Goal: Task Accomplishment & Management: Manage account settings

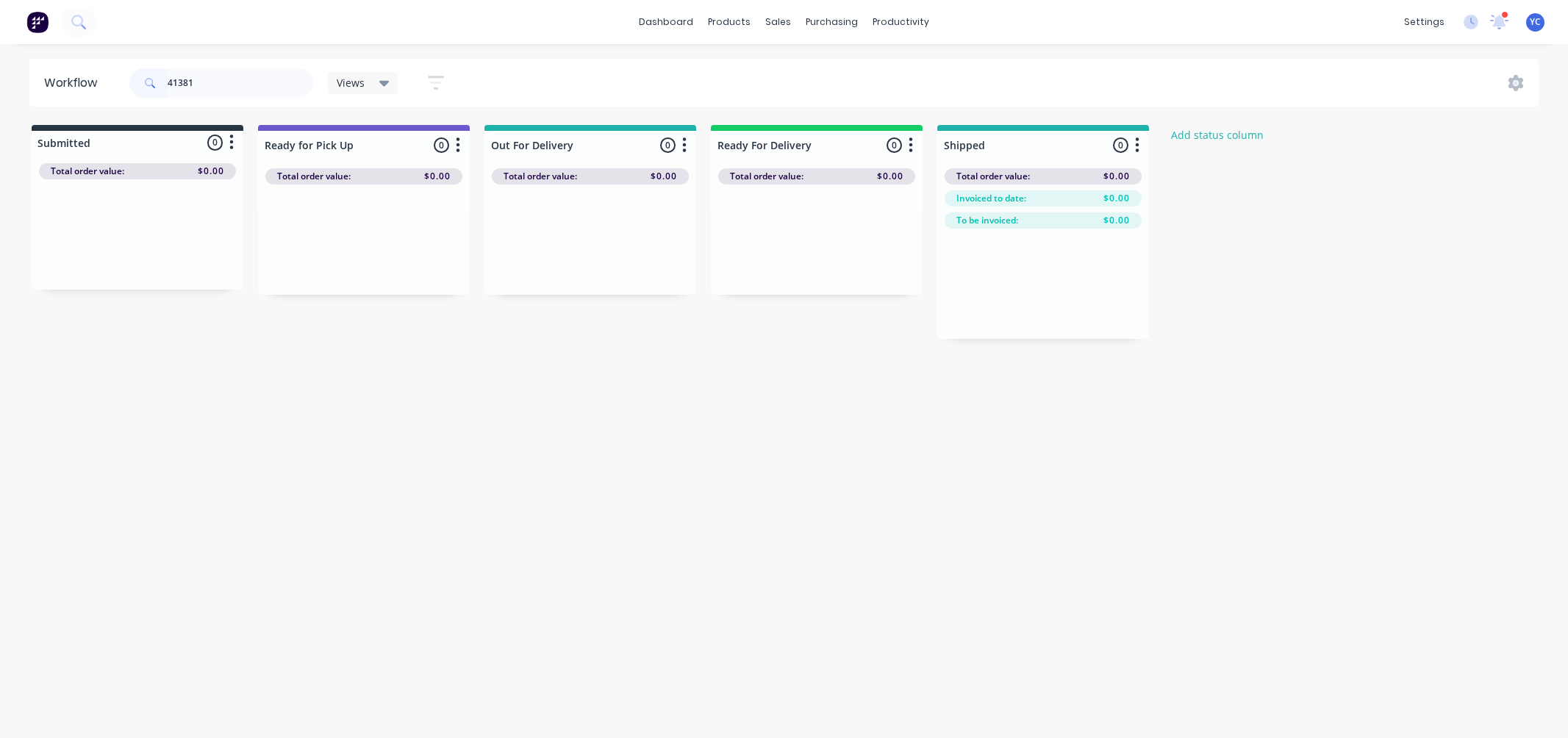
click at [236, 81] on input "41381" at bounding box center [240, 83] width 145 height 29
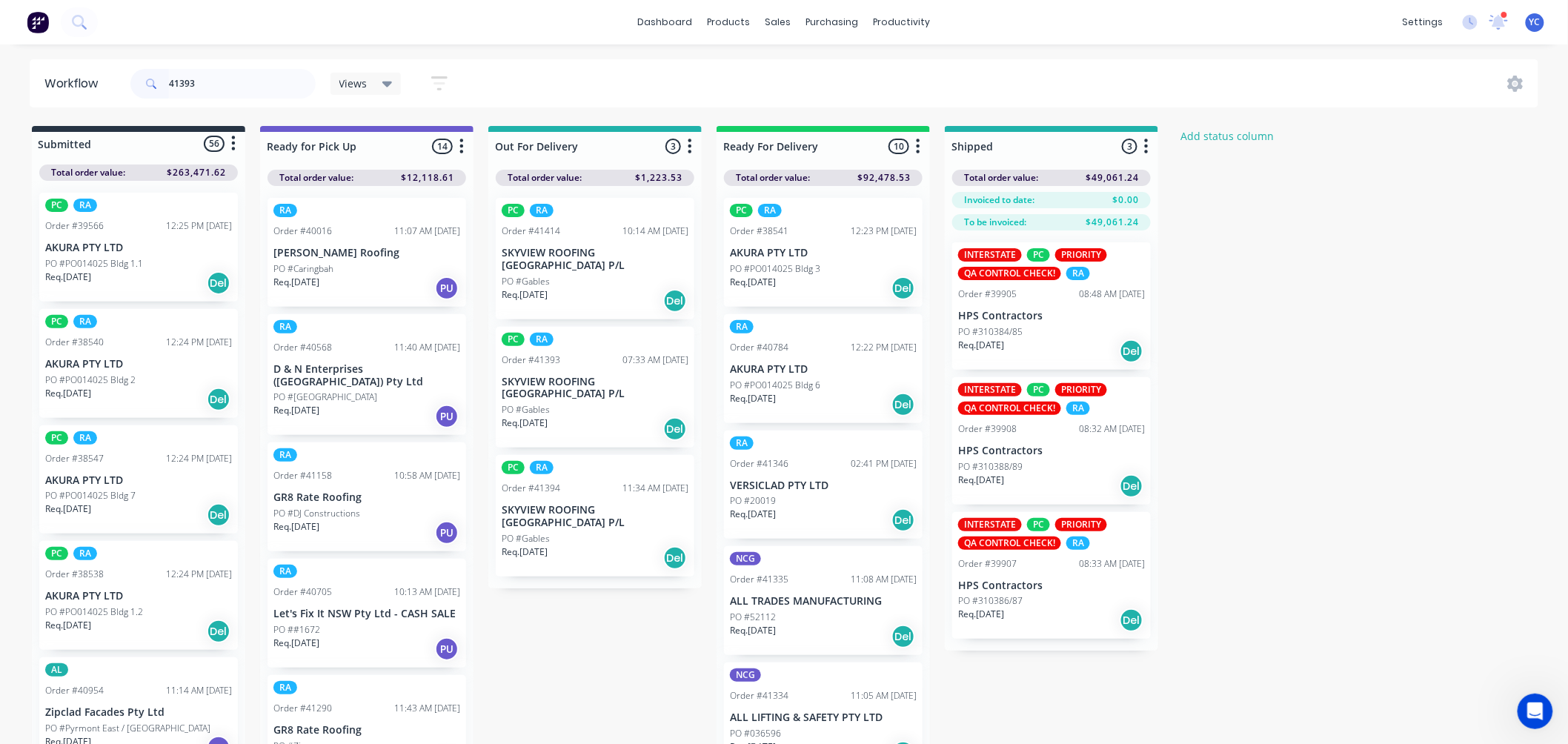
type input "41393"
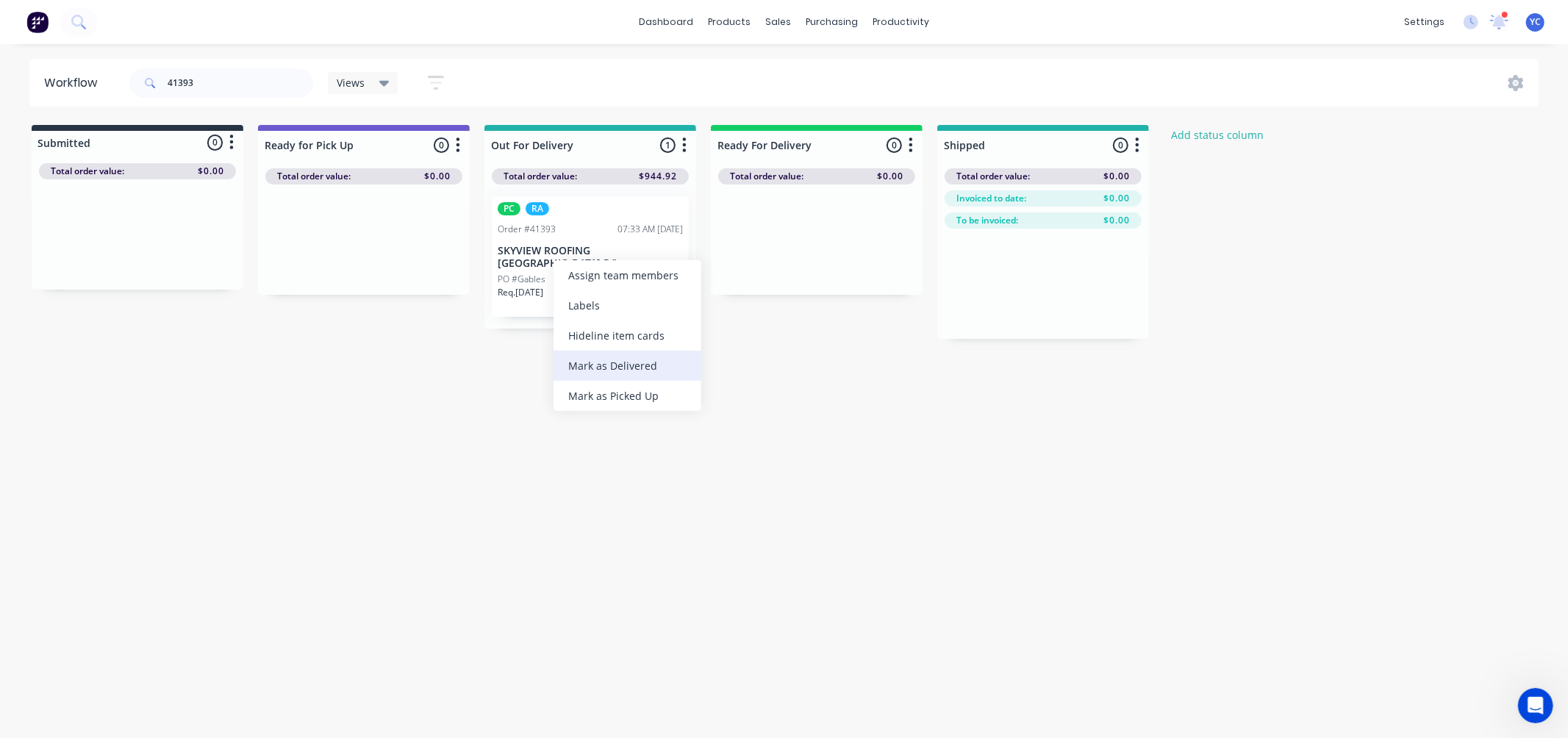
click at [627, 360] on div "Mark as Delivered" at bounding box center [627, 366] width 148 height 30
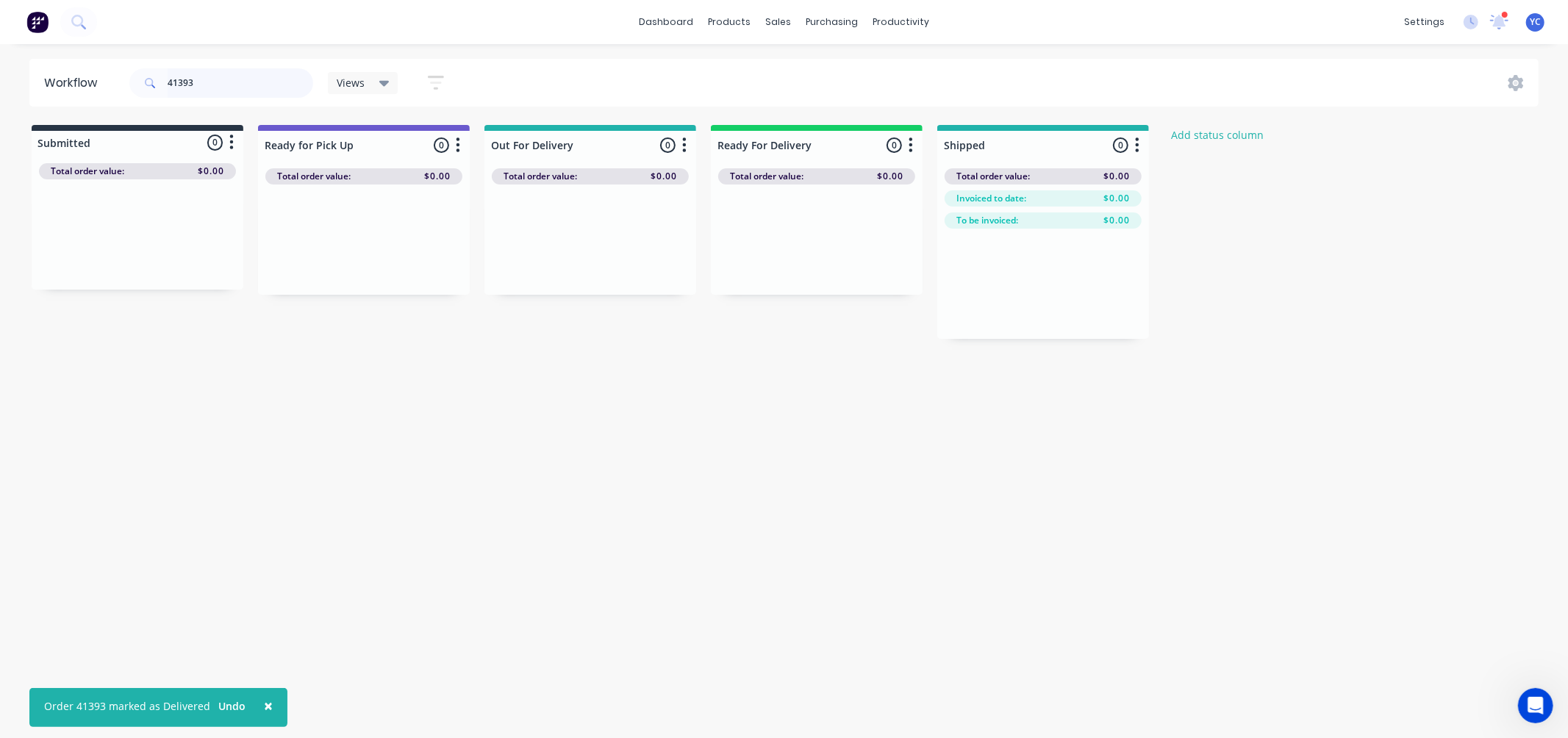
click at [261, 86] on input "41393" at bounding box center [240, 83] width 145 height 29
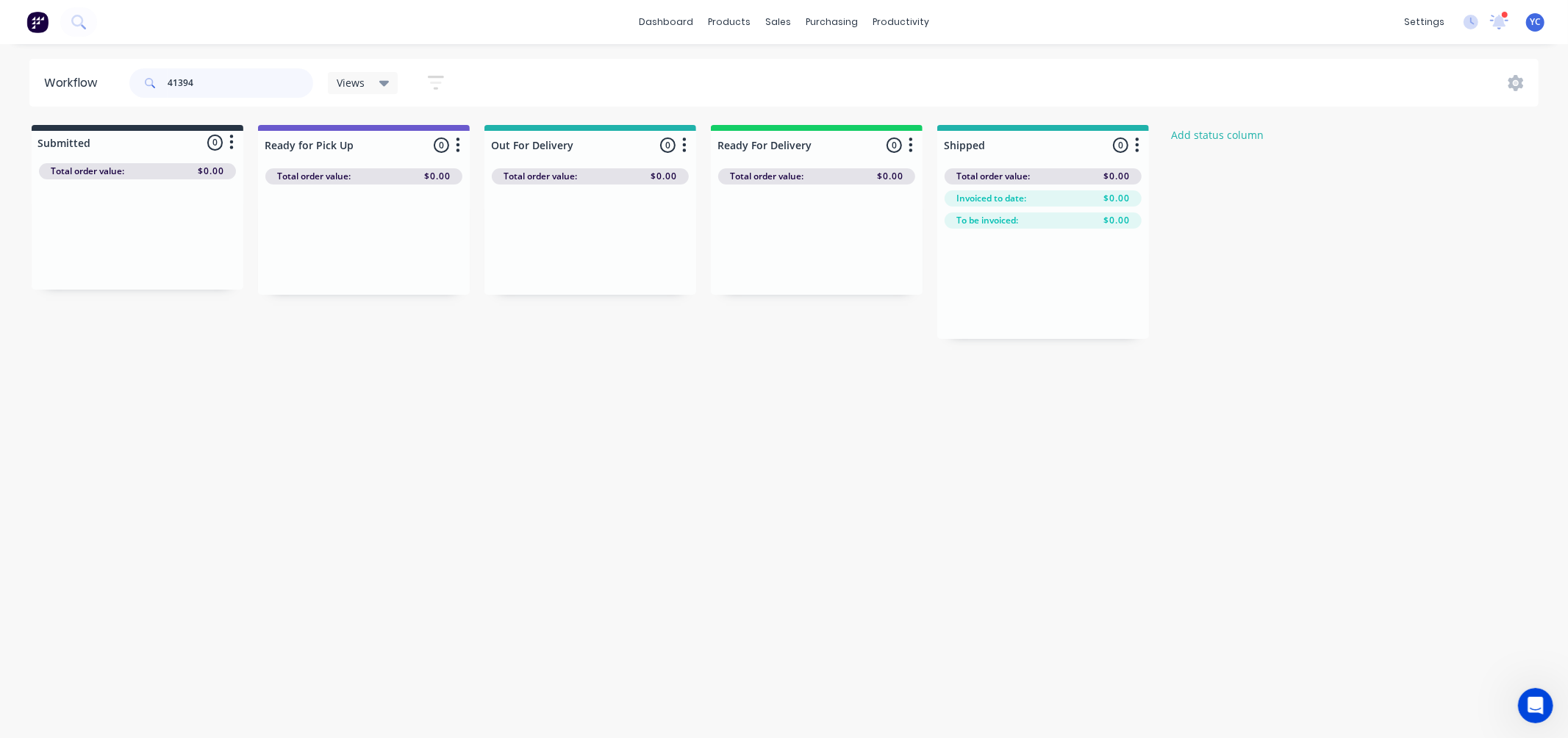
type input "41394"
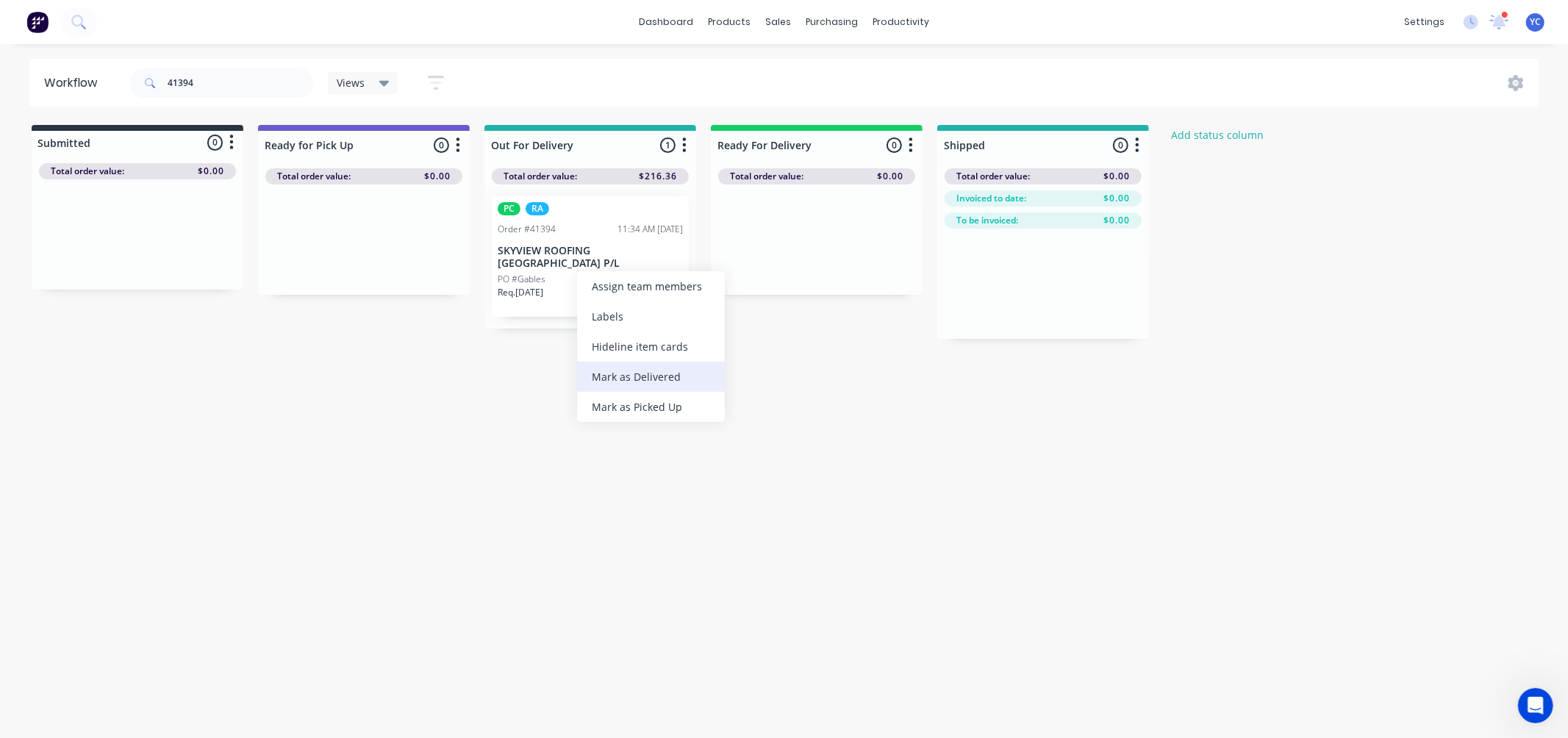
click at [679, 368] on div "Mark as Delivered" at bounding box center [651, 377] width 148 height 30
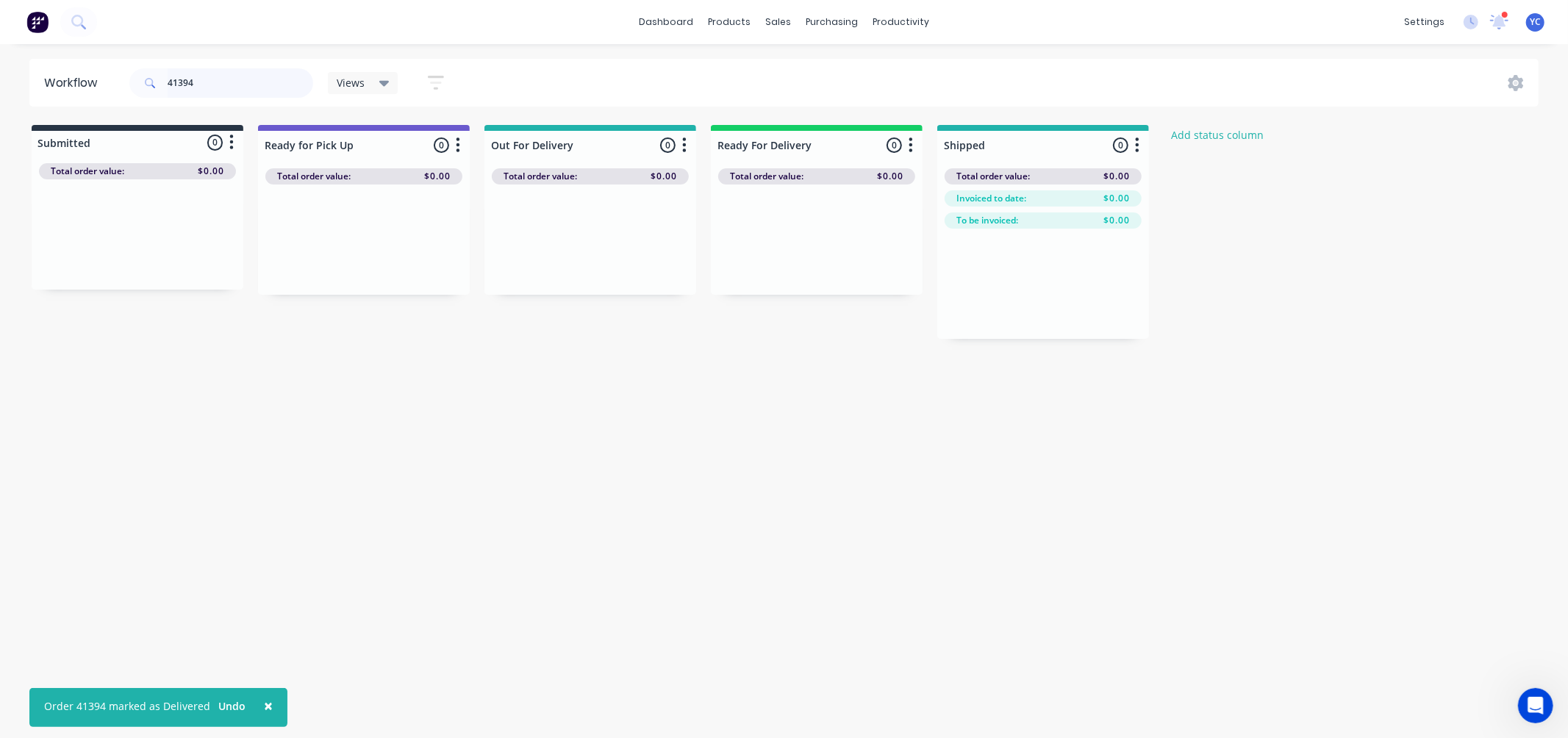
click at [221, 84] on input "41394" at bounding box center [240, 83] width 145 height 29
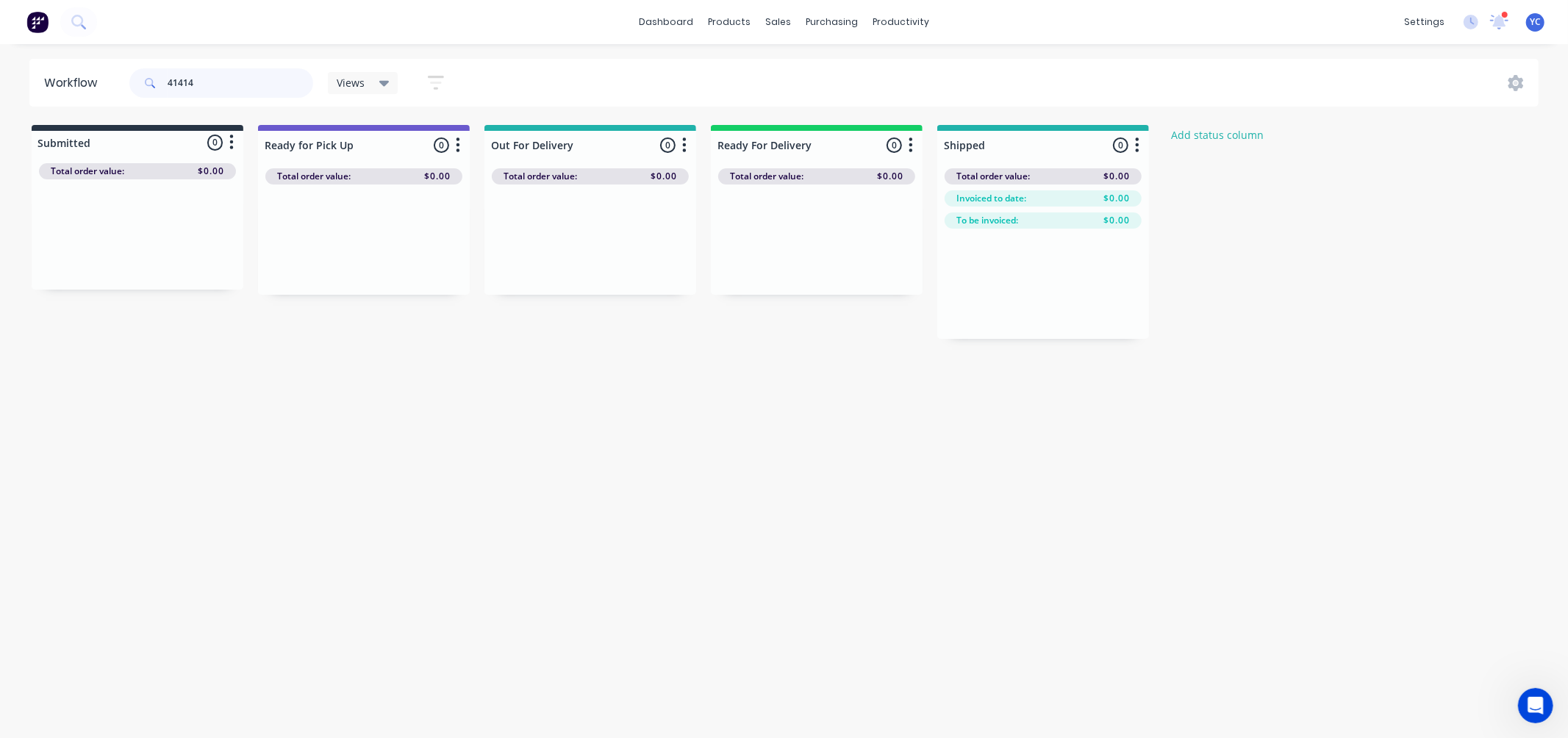
type input "41414"
click at [637, 382] on div "Mark as Delivered" at bounding box center [641, 384] width 148 height 30
click at [250, 77] on input "41414" at bounding box center [240, 83] width 145 height 29
type input "41339"
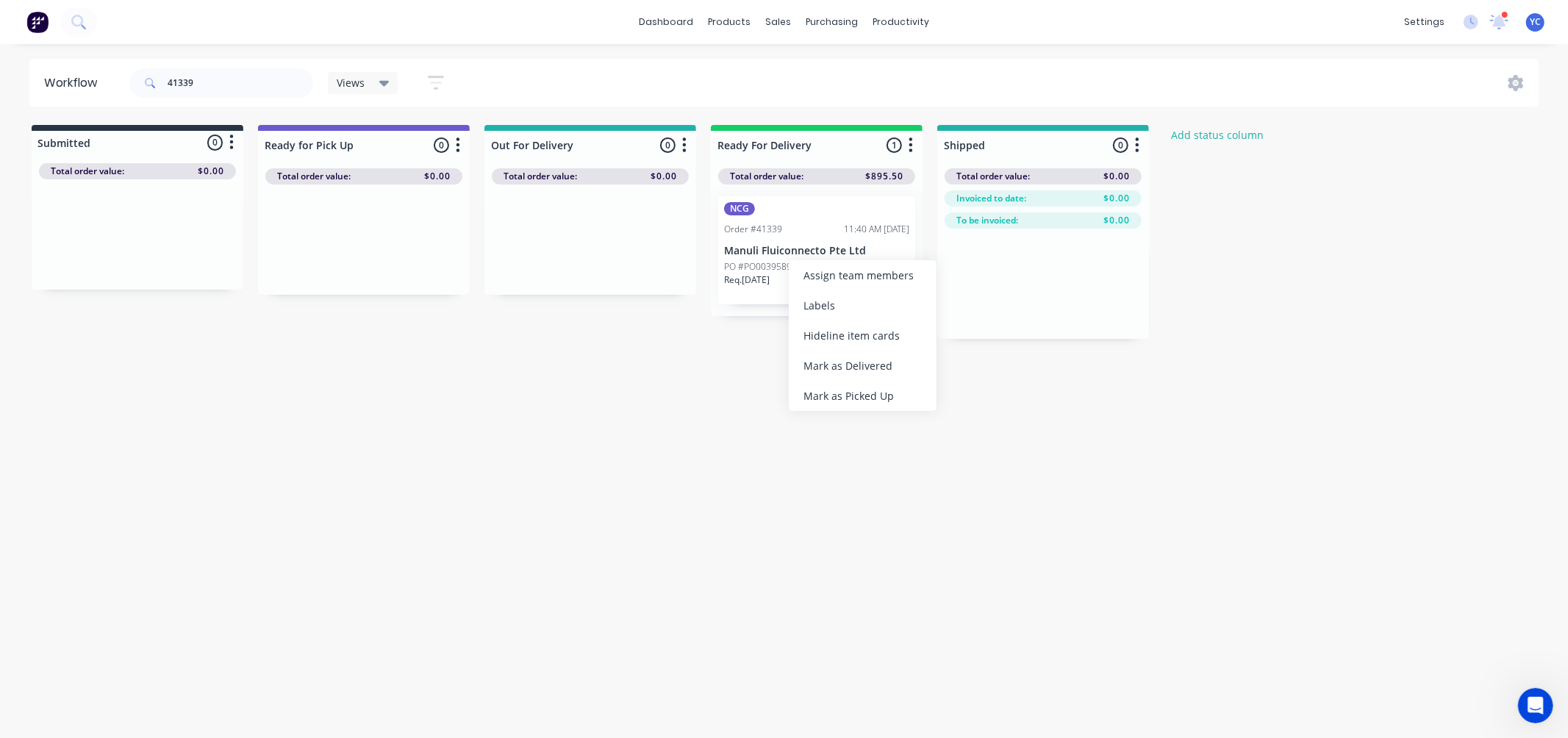
click at [753, 269] on p "PO #PO0039589" at bounding box center [758, 266] width 68 height 13
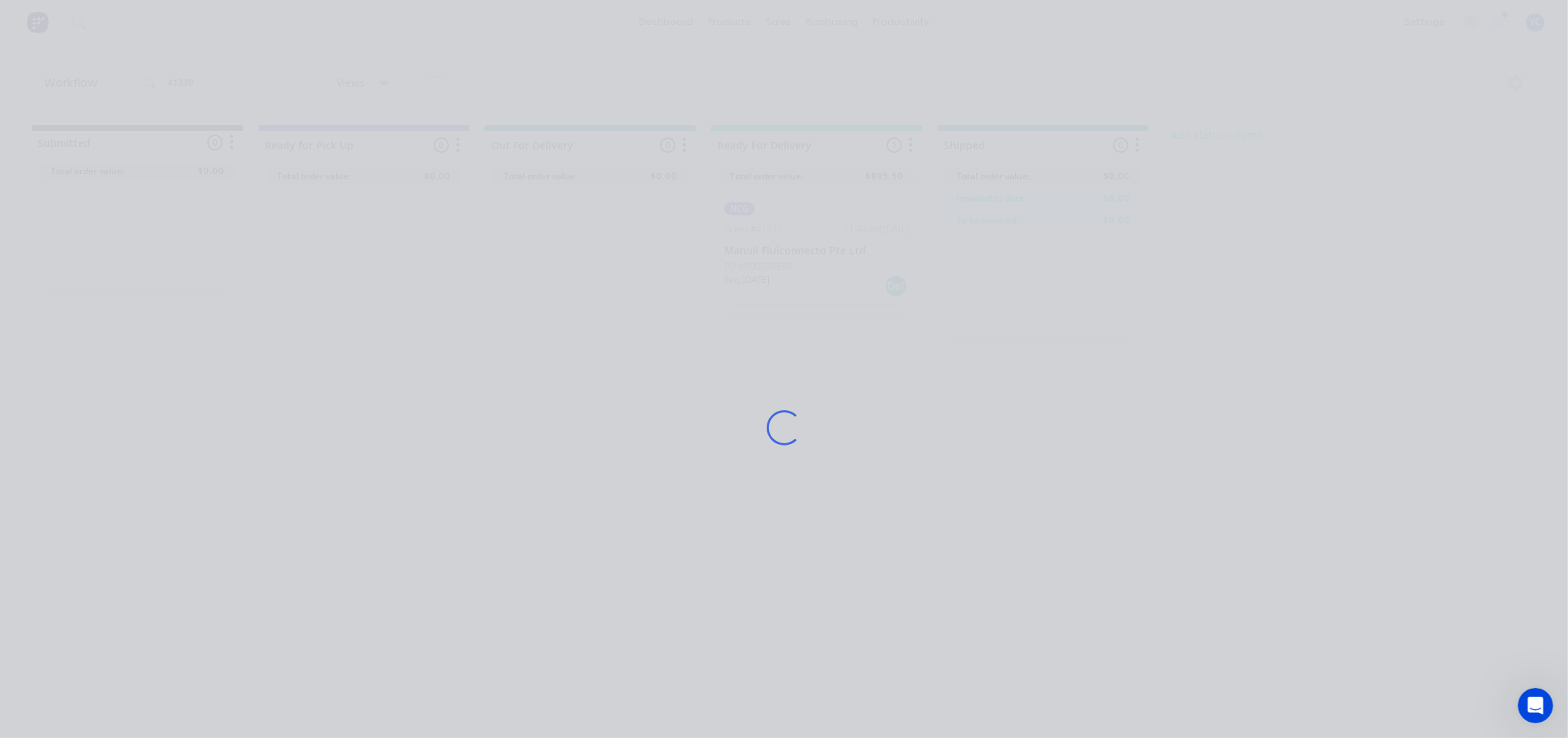
click at [1171, 392] on div "Loading..." at bounding box center [784, 428] width 1176 height 738
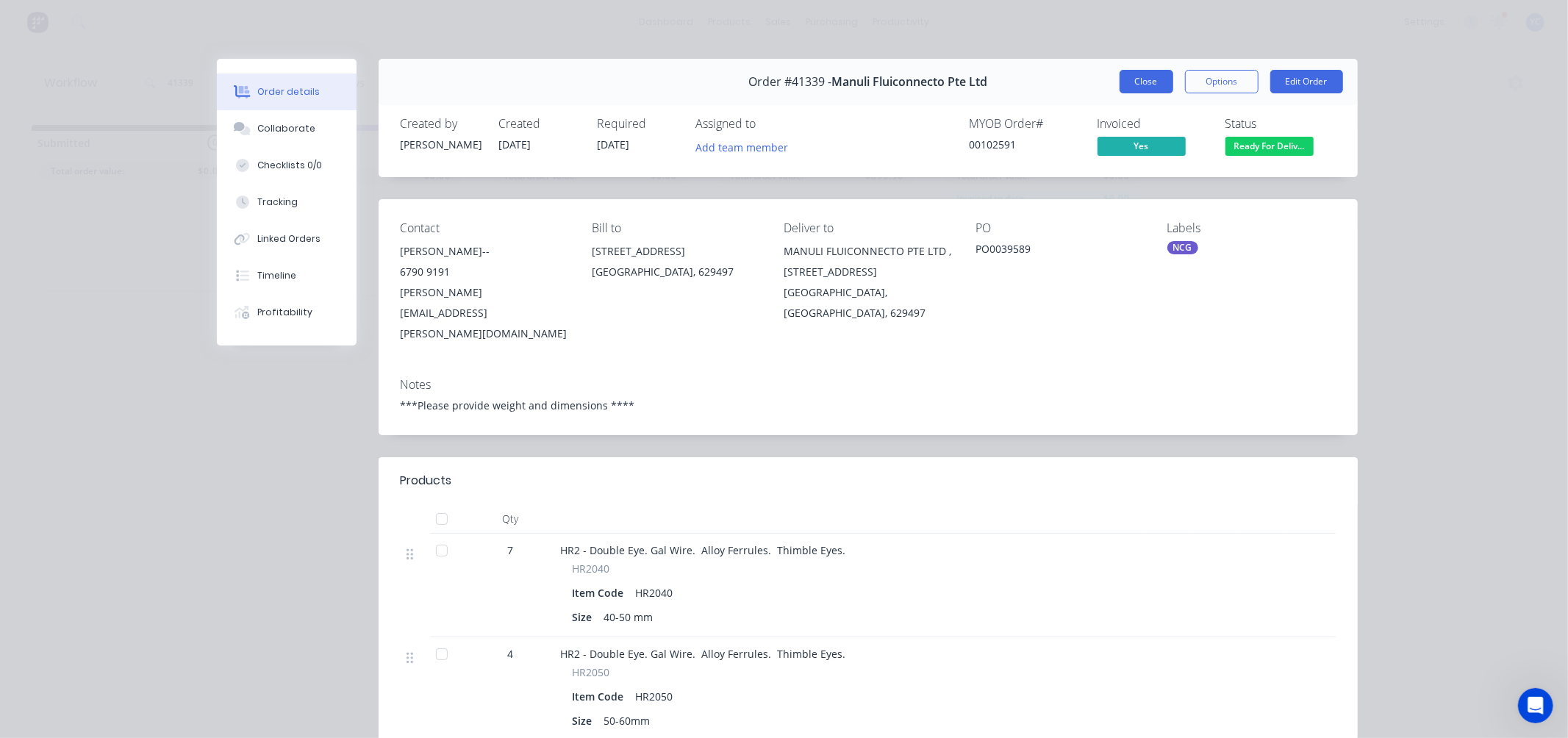
click at [1137, 83] on button "Close" at bounding box center [1146, 81] width 53 height 23
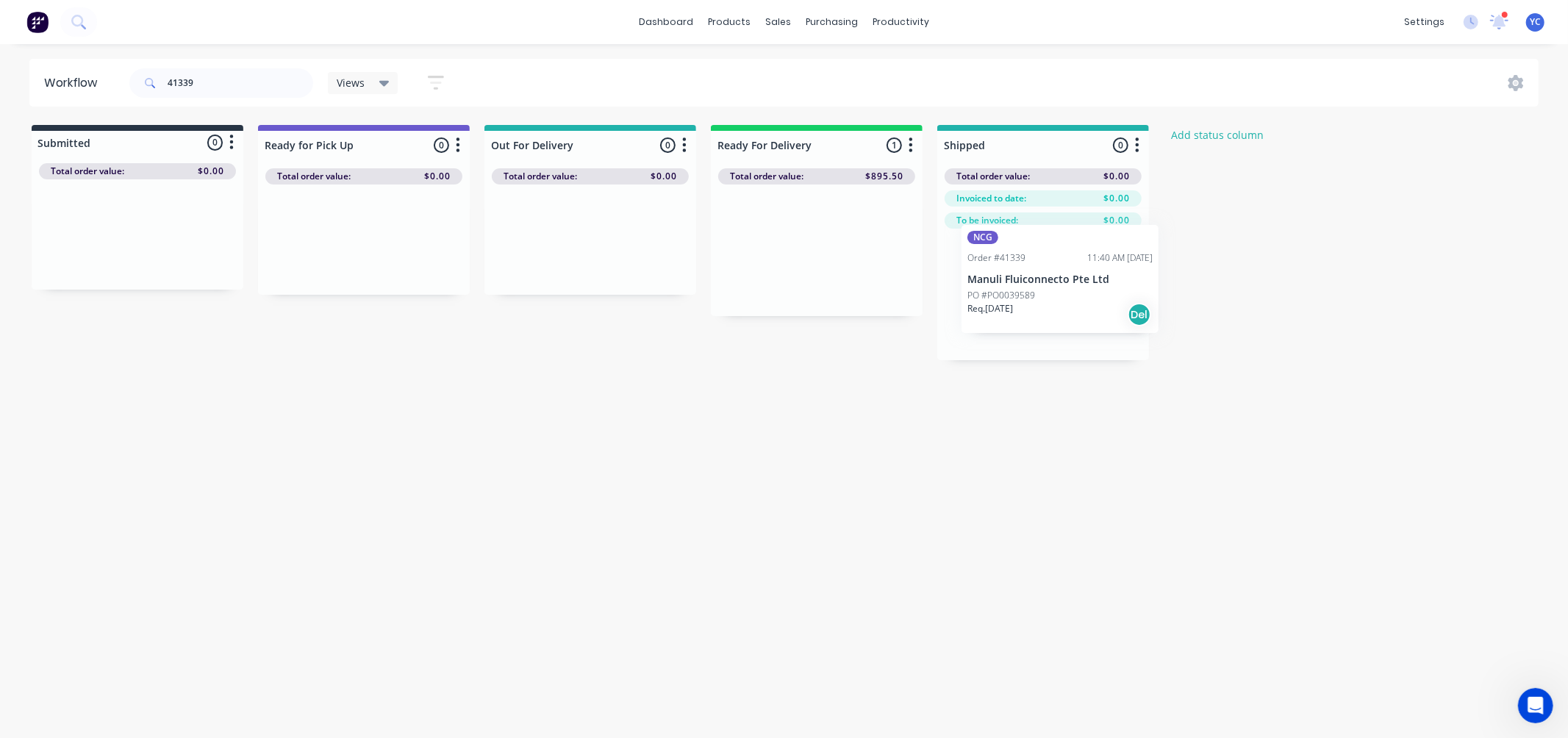
drag, startPoint x: 820, startPoint y: 252, endPoint x: 1068, endPoint y: 280, distance: 249.6
click at [1068, 280] on div "Submitted 0 Status colour #273444 hex #273444 Save Cancel Summaries Total order…" at bounding box center [788, 242] width 1598 height 235
click at [204, 76] on input "41339" at bounding box center [240, 83] width 145 height 29
click at [203, 77] on input "41339" at bounding box center [240, 83] width 145 height 29
drag, startPoint x: 871, startPoint y: 269, endPoint x: 996, endPoint y: 314, distance: 132.9
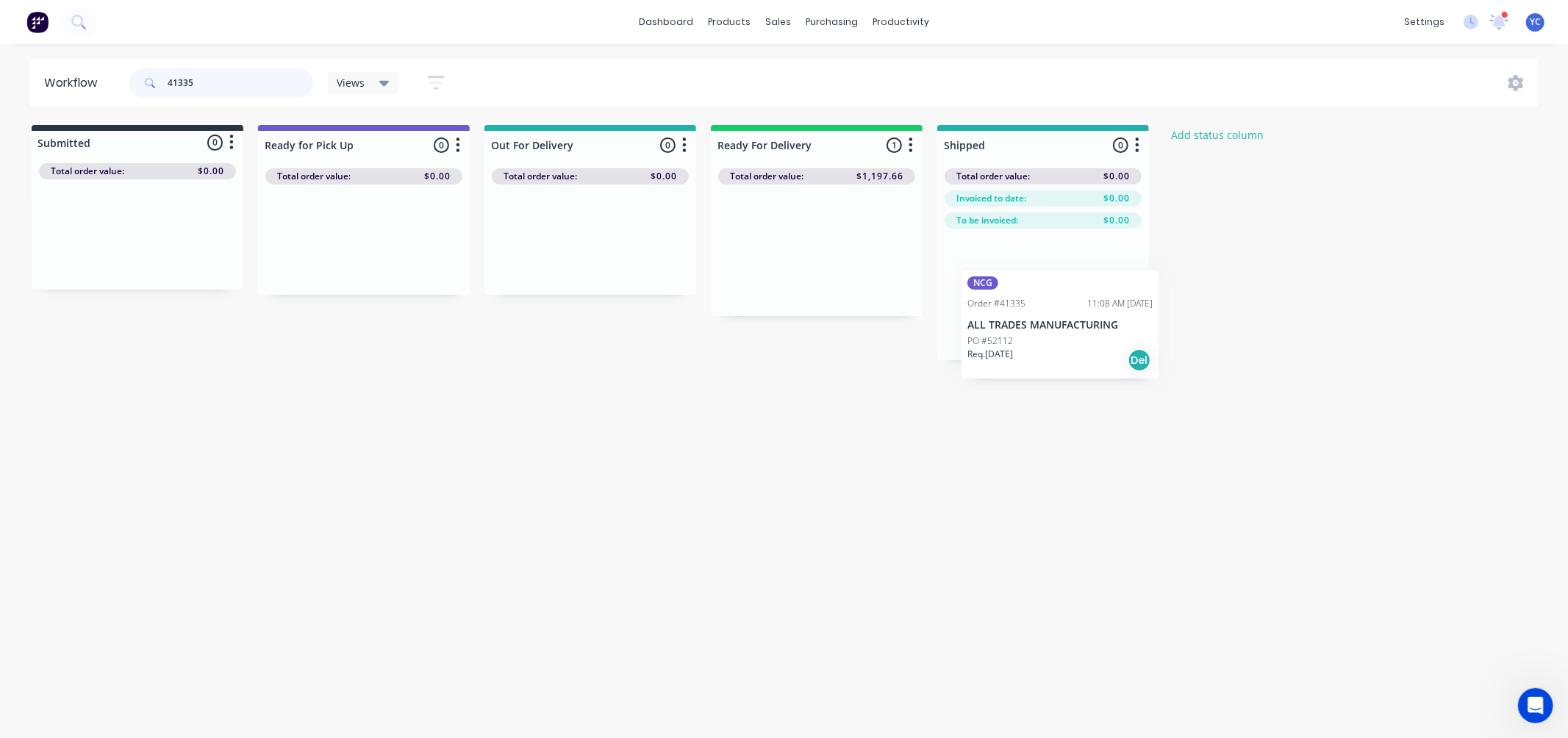
click at [1001, 314] on div "Submitted 0 Status colour #273444 hex #273444 Save Cancel Summaries Total order…" at bounding box center [788, 242] width 1598 height 235
click at [220, 90] on input "41335" at bounding box center [240, 83] width 145 height 29
drag, startPoint x: 220, startPoint y: 90, endPoint x: 203, endPoint y: 76, distance: 22.0
click at [203, 76] on input "41335" at bounding box center [240, 83] width 145 height 29
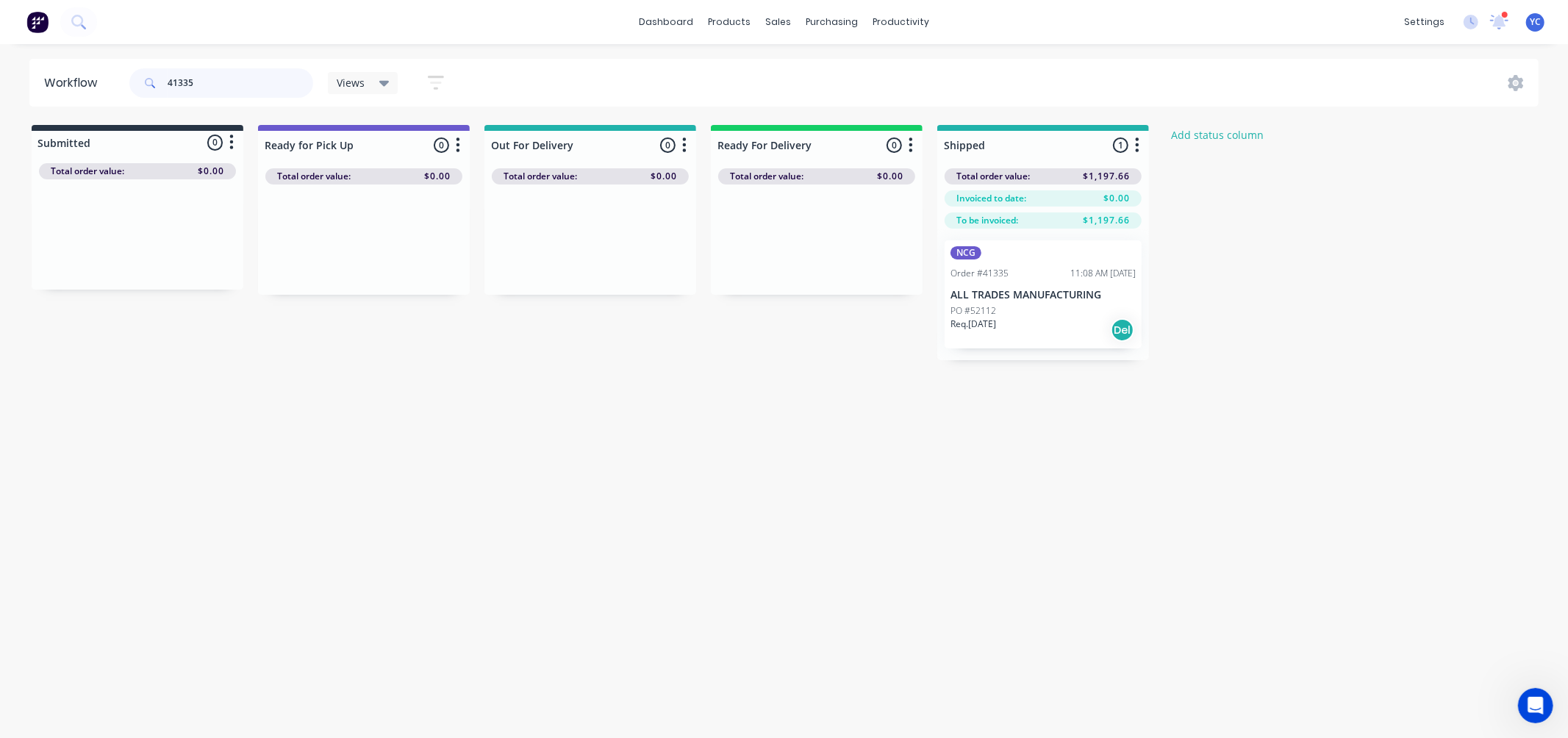
click at [203, 76] on input "41335" at bounding box center [240, 83] width 145 height 29
type input "41334"
drag, startPoint x: 756, startPoint y: 259, endPoint x: 1003, endPoint y: 320, distance: 254.4
click at [1003, 320] on div "Submitted 0 Status colour #273444 hex #273444 Save Cancel Summaries Total order…" at bounding box center [788, 242] width 1598 height 235
click at [204, 71] on input "41334" at bounding box center [240, 83] width 145 height 29
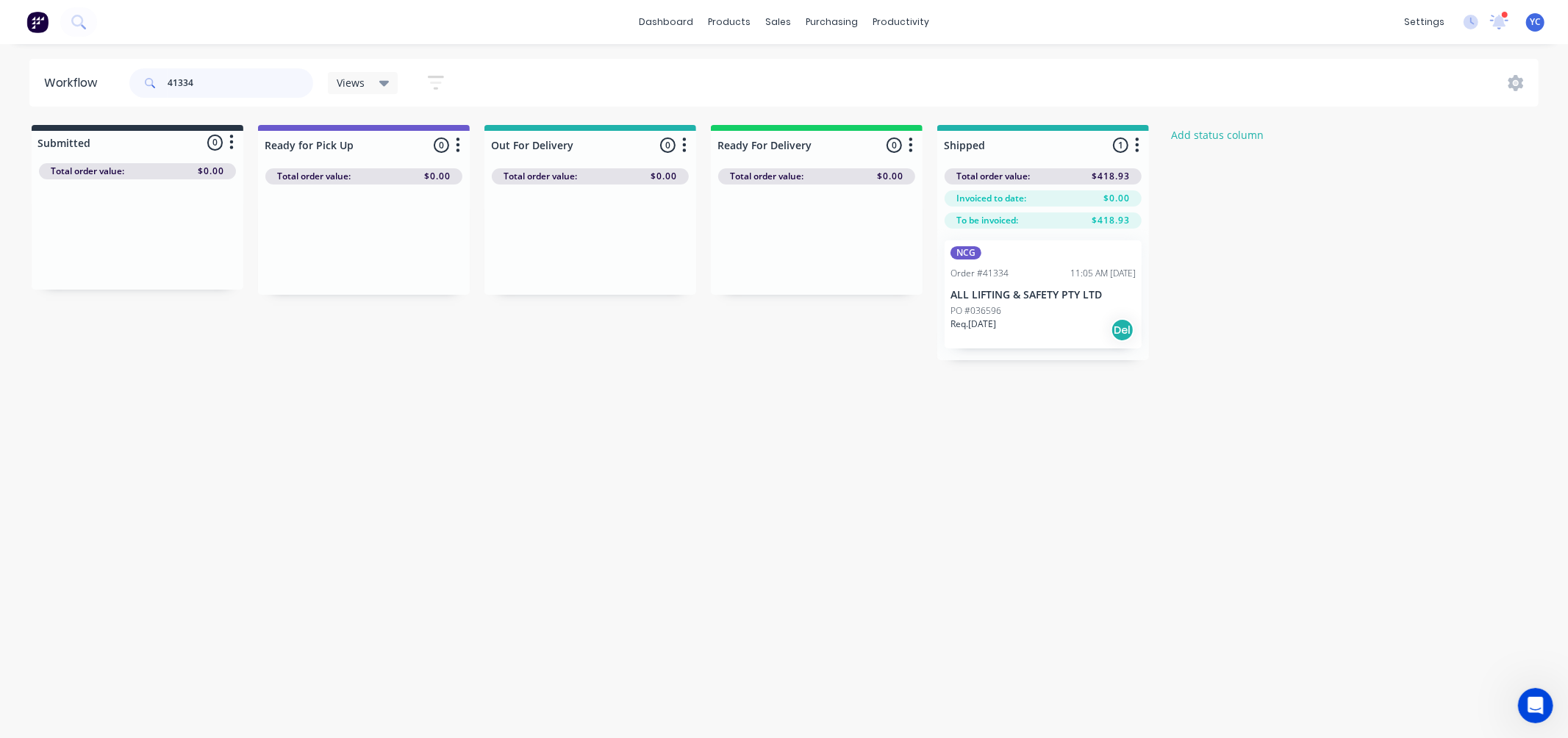
click at [204, 71] on input "41334" at bounding box center [240, 83] width 145 height 29
type input "41410"
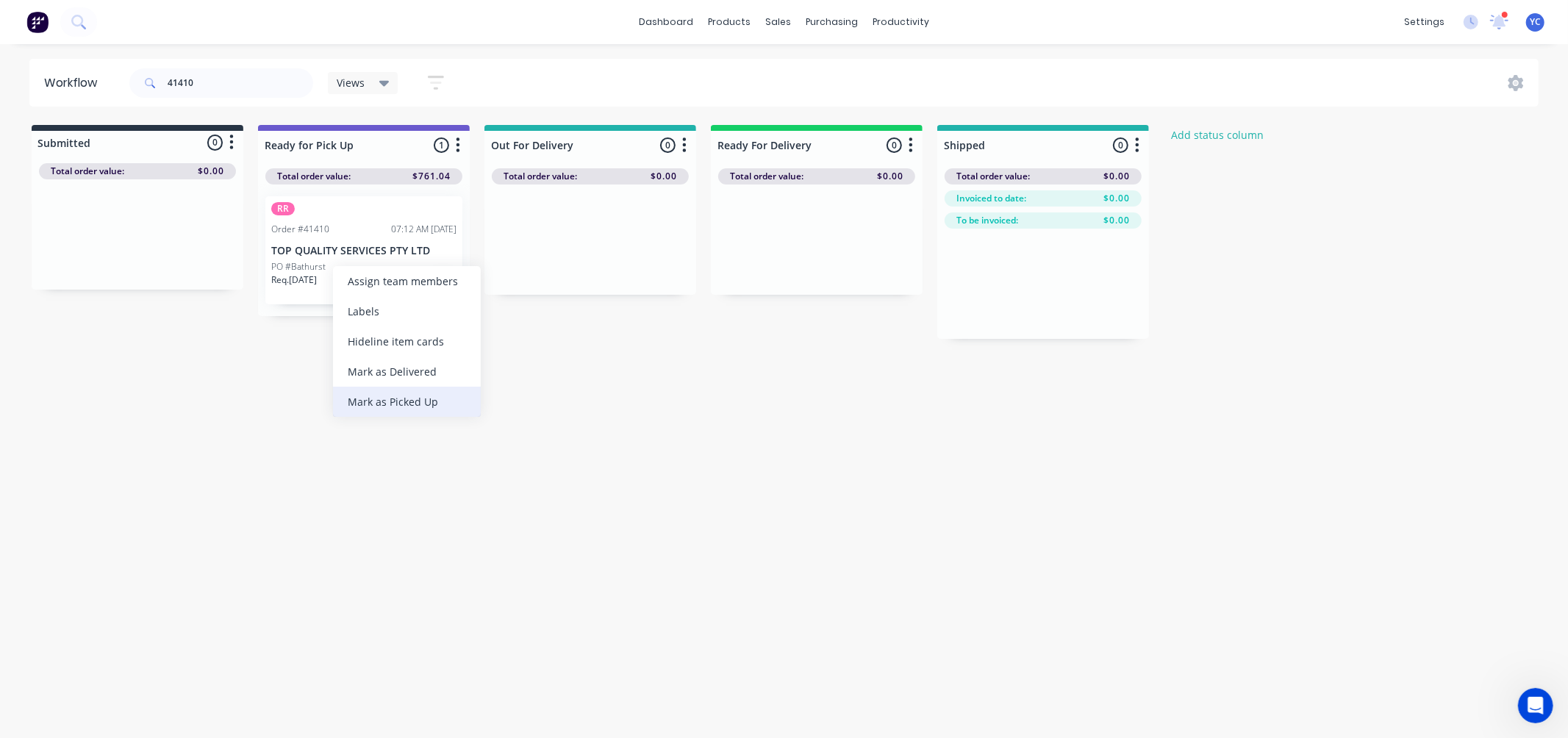
click at [415, 408] on div "Mark as Picked Up" at bounding box center [407, 401] width 148 height 30
click at [244, 86] on input "41410" at bounding box center [240, 83] width 145 height 29
click at [246, 83] on input "41381" at bounding box center [240, 83] width 145 height 29
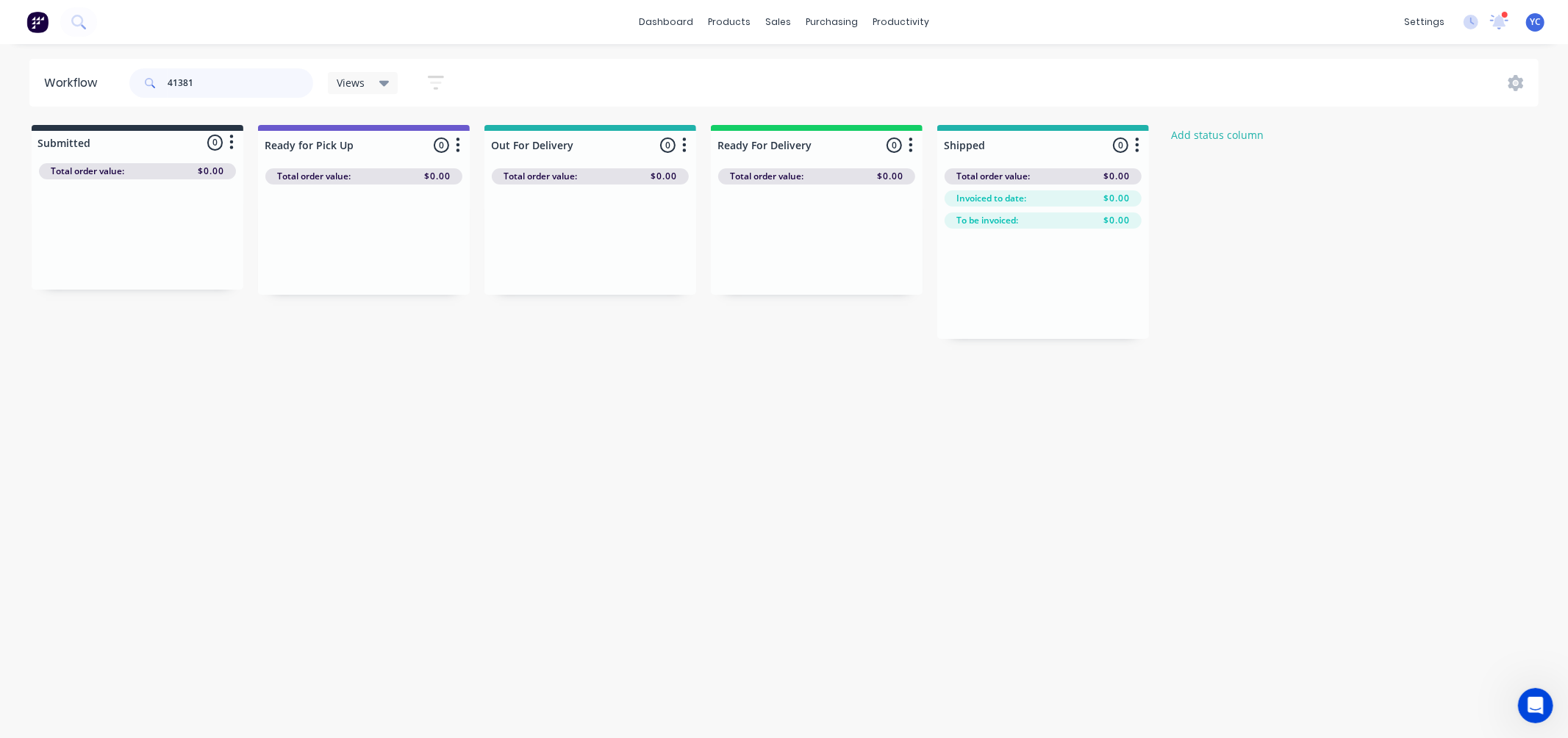
click at [240, 83] on input "41381" at bounding box center [240, 83] width 145 height 29
type input "41380"
click at [212, 89] on input "41380" at bounding box center [240, 83] width 145 height 29
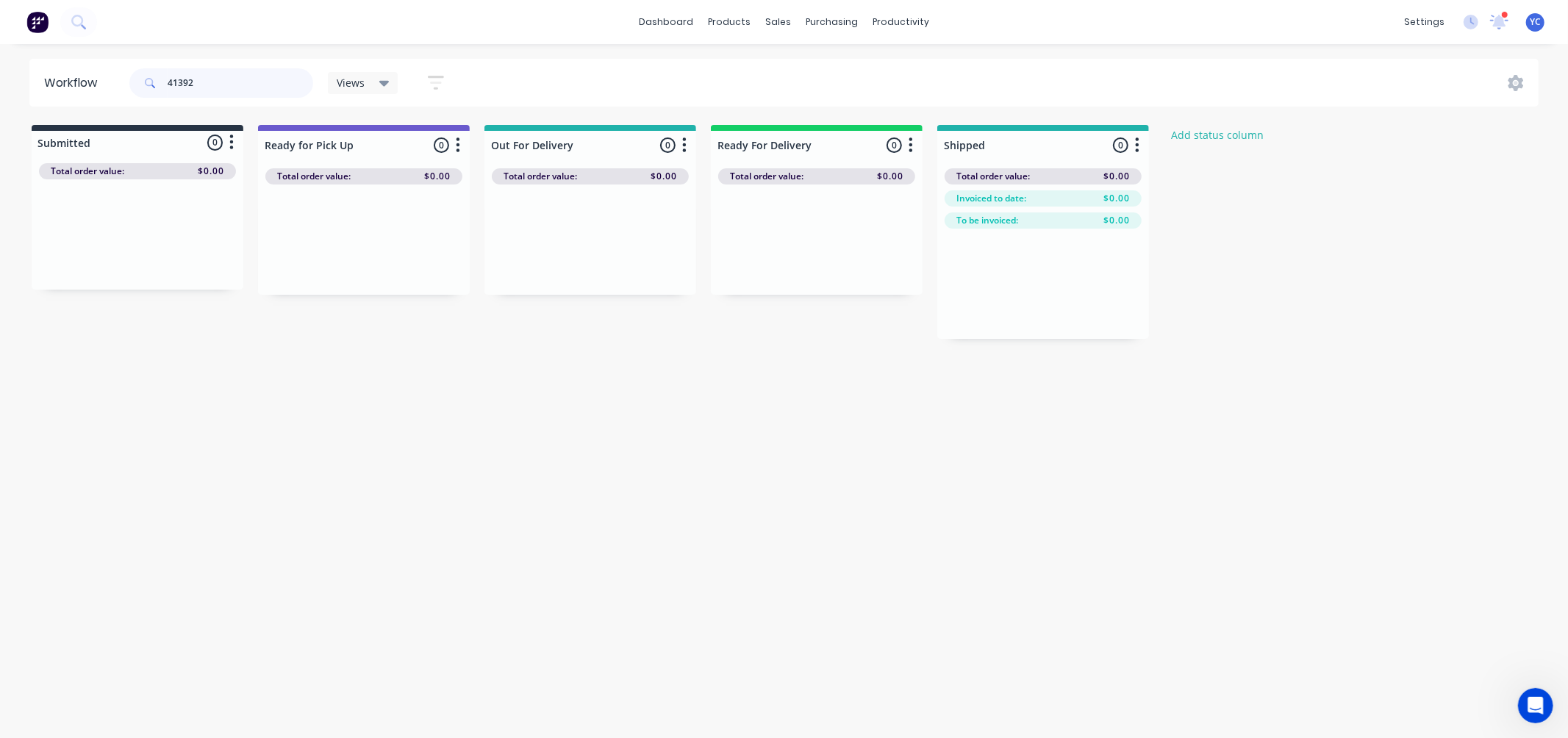
type input "41392"
drag, startPoint x: 122, startPoint y: 247, endPoint x: 358, endPoint y: 254, distance: 236.1
click at [358, 254] on div "Submitted 1 Status colour #273444 hex #273444 Save Cancel Summaries Total order…" at bounding box center [788, 232] width 1598 height 214
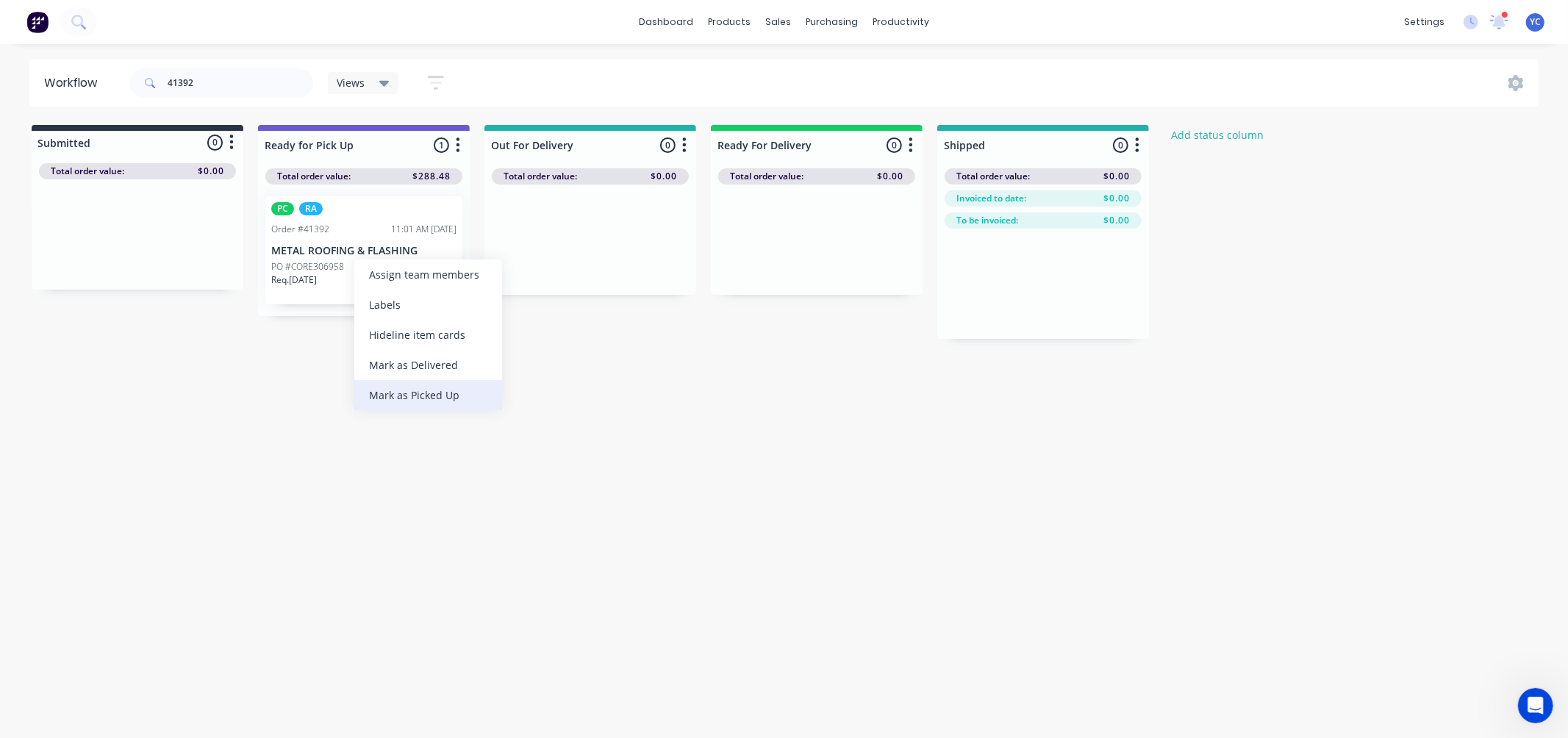
click at [429, 384] on div "Mark as Picked Up" at bounding box center [429, 395] width 148 height 30
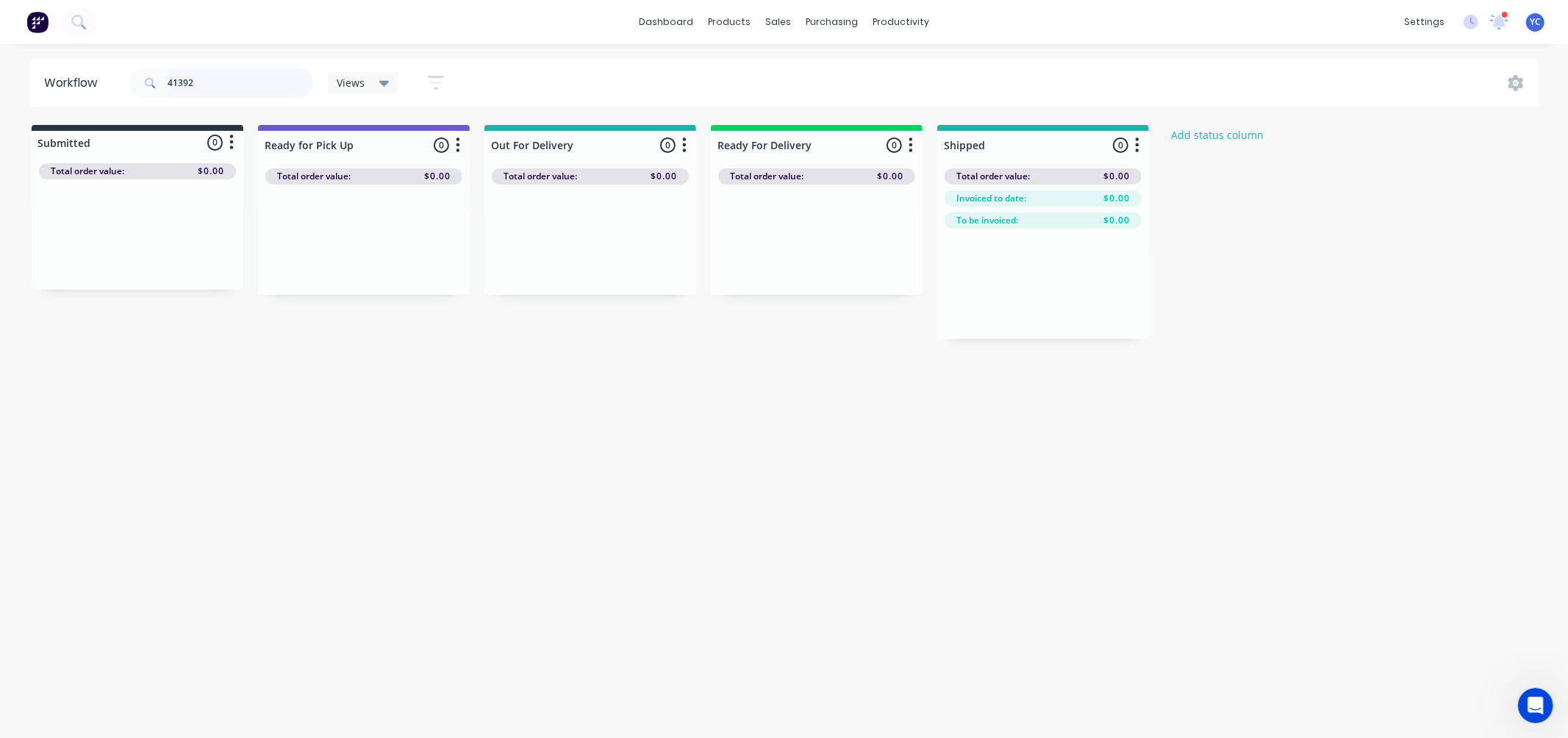
click at [249, 92] on input "41392" at bounding box center [240, 83] width 145 height 29
type input "41334"
click at [270, 84] on input "41334" at bounding box center [240, 83] width 145 height 29
click at [269, 83] on input "41334" at bounding box center [240, 83] width 145 height 29
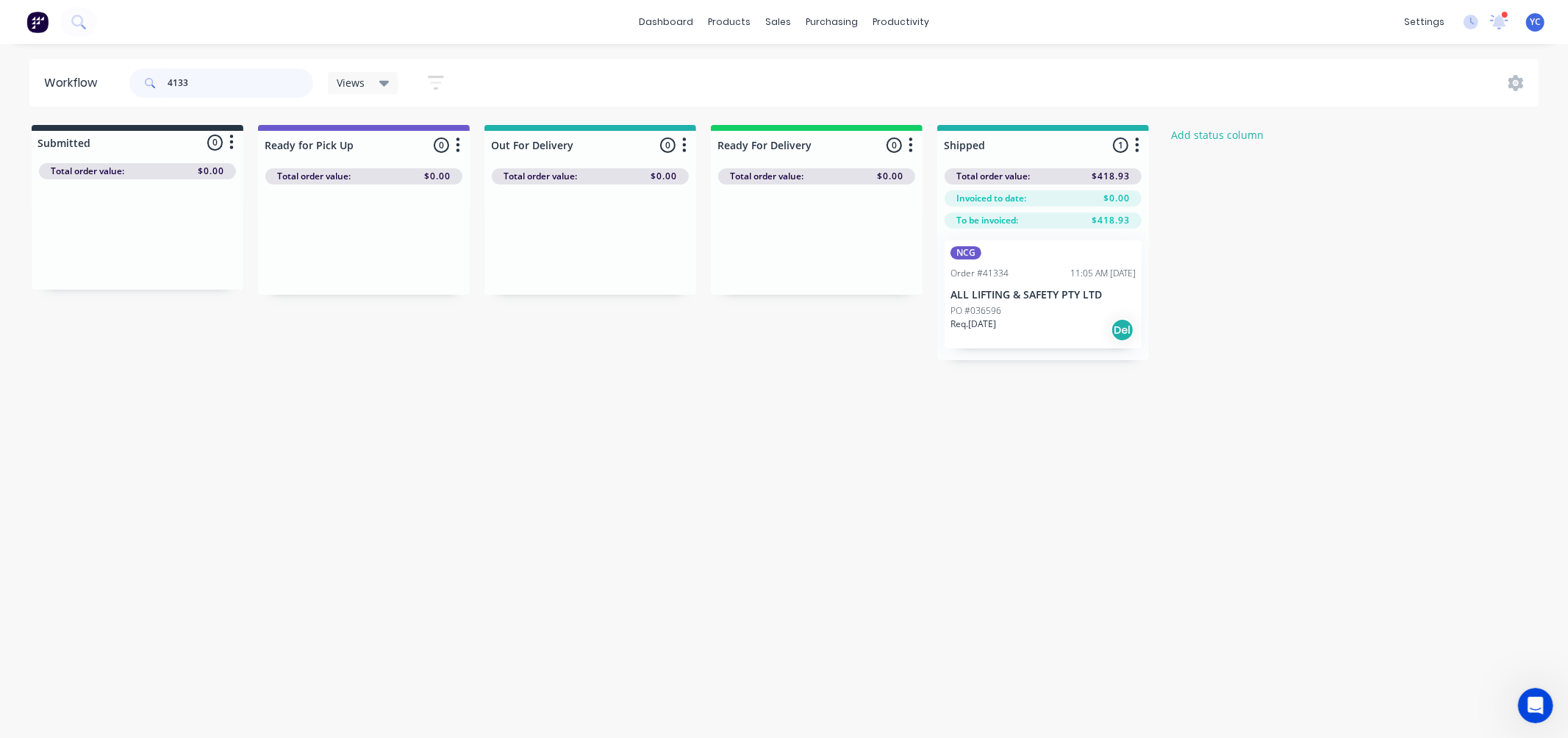
type input "41334"
click at [236, 80] on input "41334" at bounding box center [240, 83] width 145 height 29
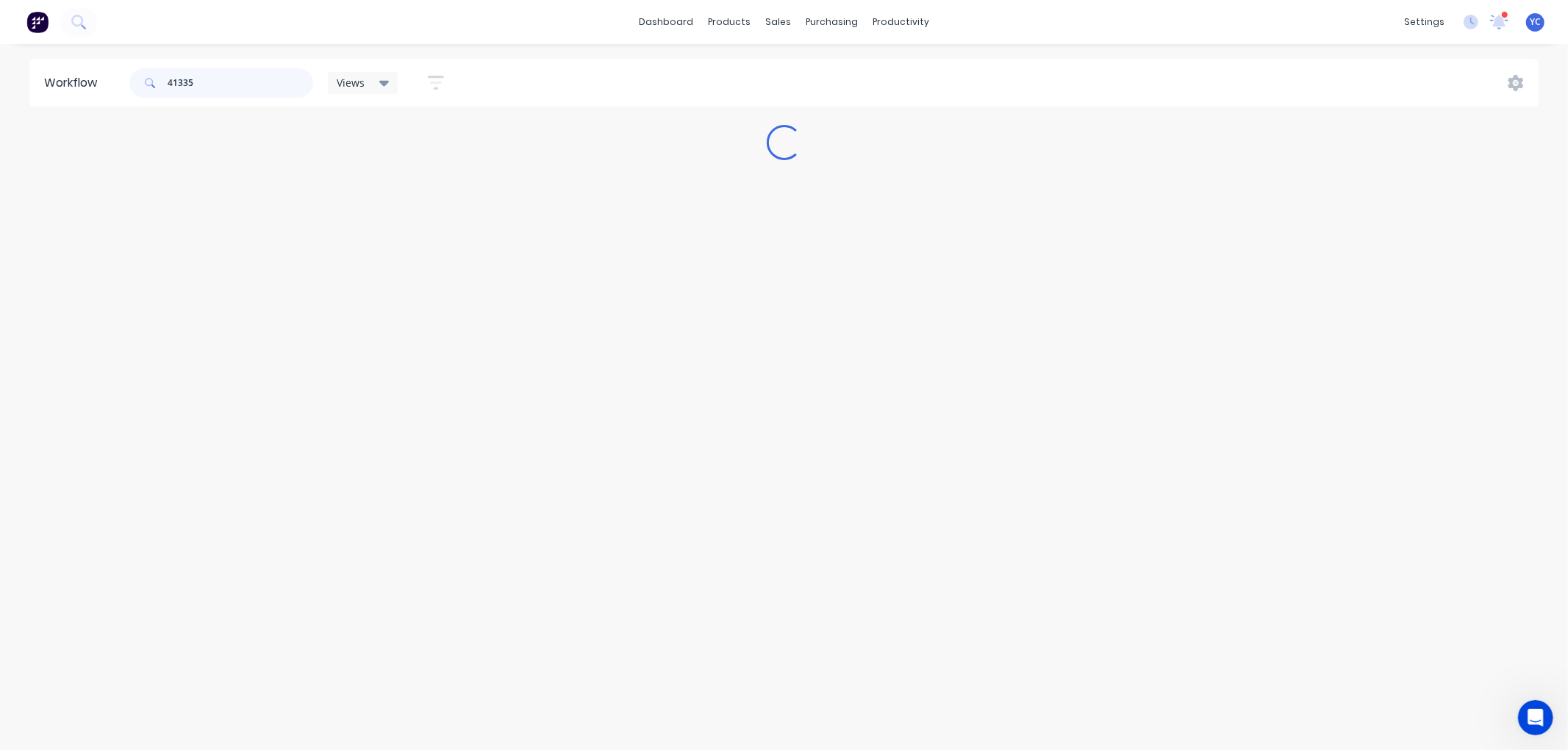
type input "41335"
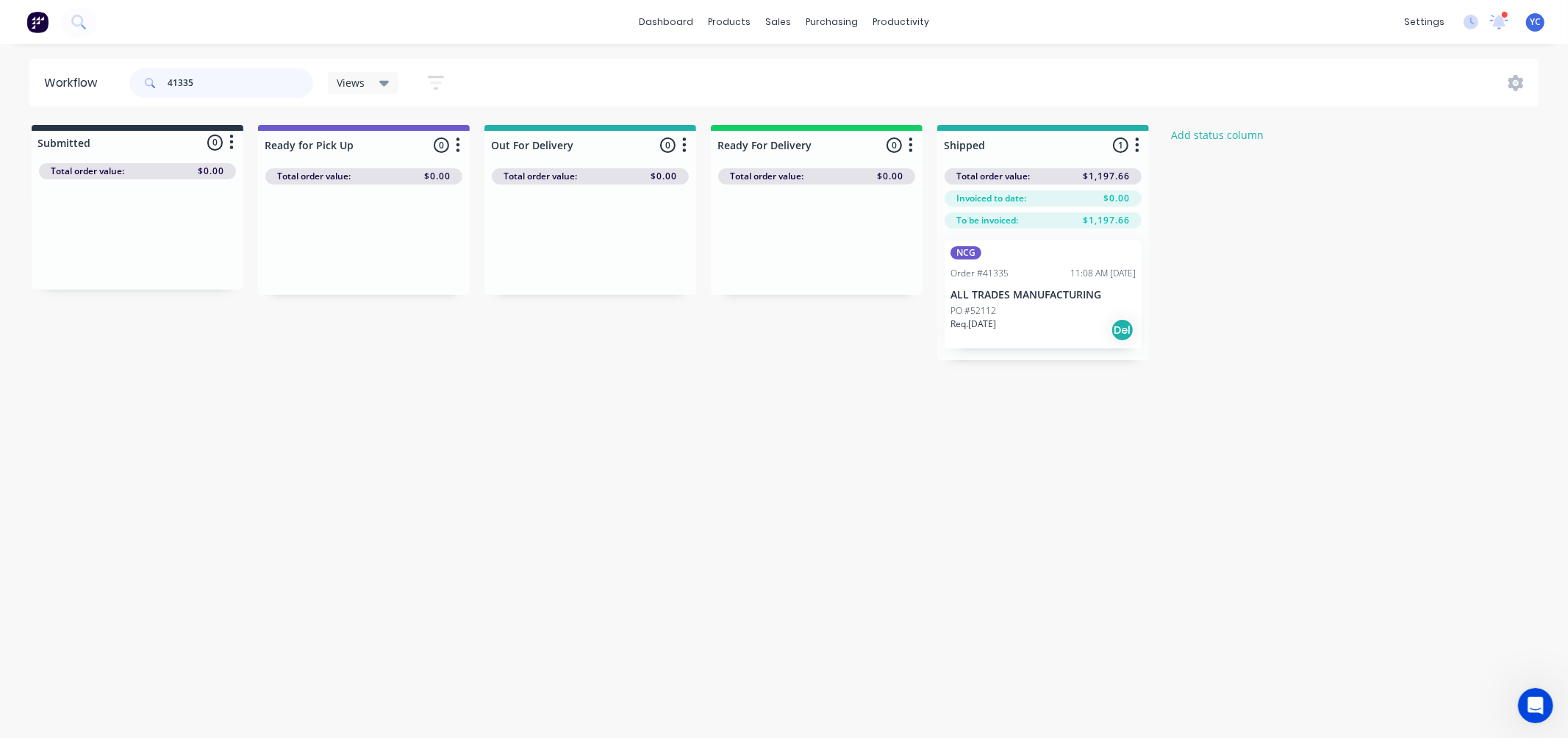
click at [287, 86] on input "41335" at bounding box center [240, 83] width 145 height 29
click at [204, 83] on input "41394" at bounding box center [240, 83] width 145 height 29
type input "41414"
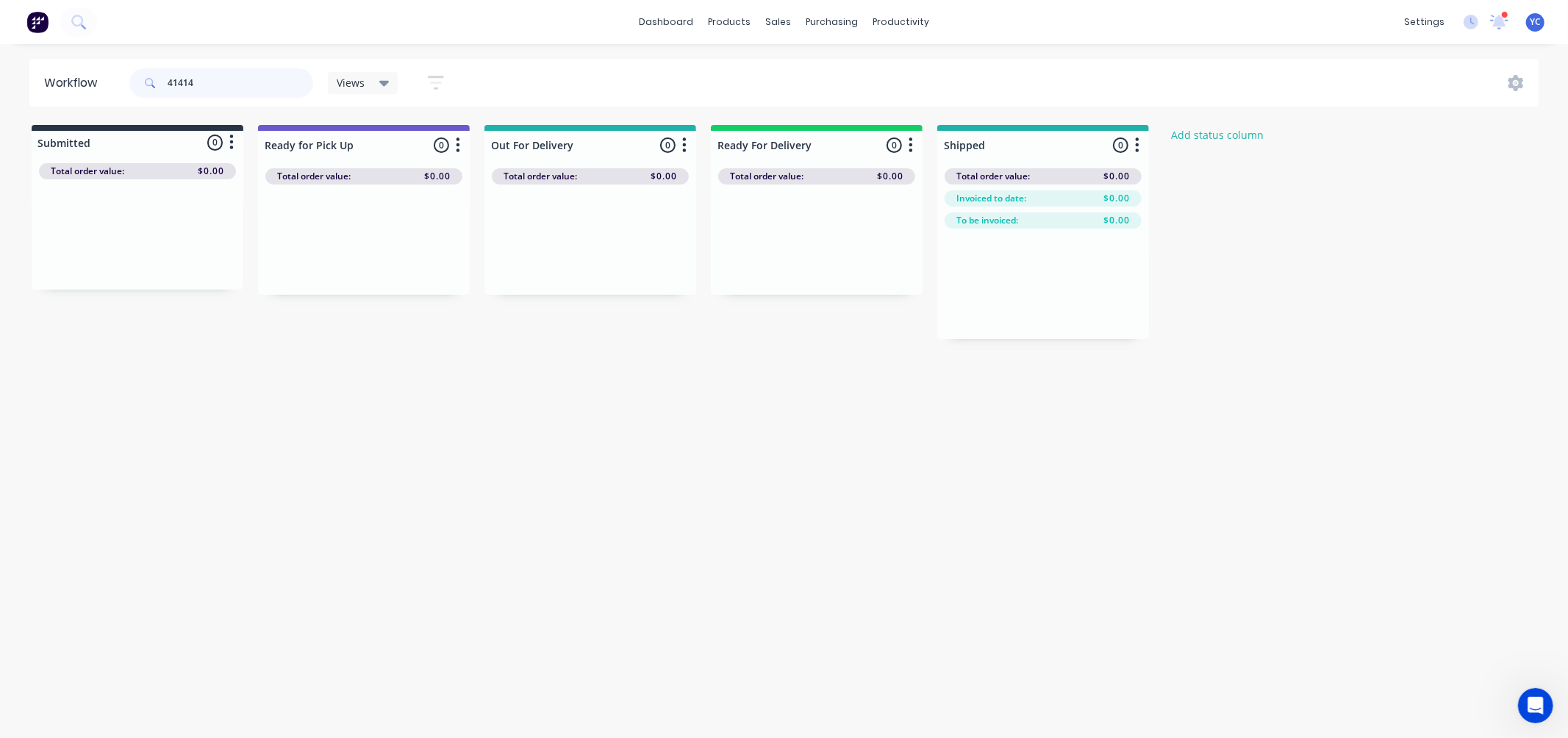
click at [263, 68] on input "41414" at bounding box center [240, 83] width 145 height 29
click at [293, 82] on input "41393" at bounding box center [240, 83] width 145 height 29
click at [291, 82] on input "41393" at bounding box center [240, 83] width 145 height 29
drag, startPoint x: 86, startPoint y: 254, endPoint x: 314, endPoint y: 249, distance: 228.1
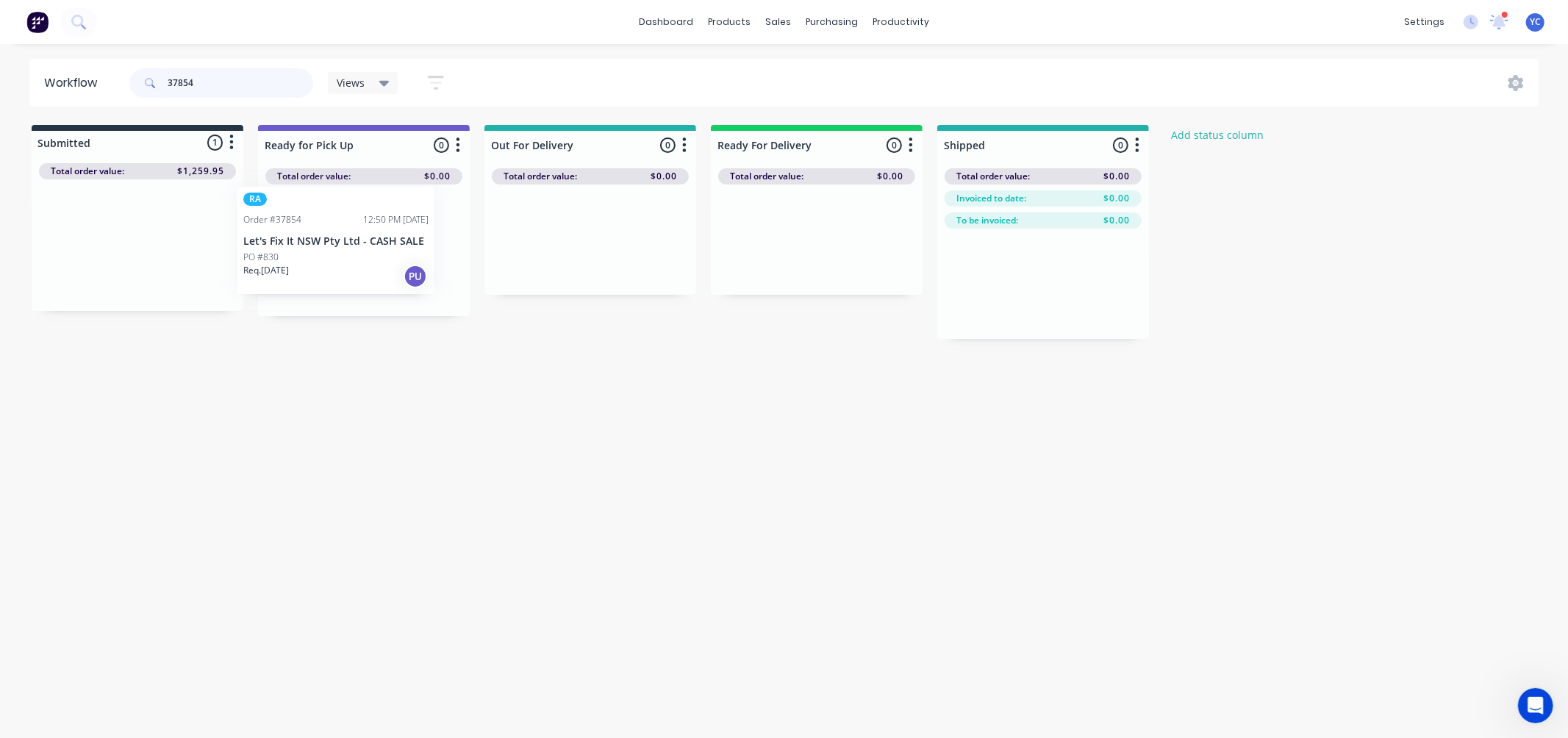
click at [314, 249] on div "Submitted 1 Status colour #273444 hex #273444 Save Cancel Summaries Total order…" at bounding box center [788, 232] width 1598 height 214
click at [253, 90] on input "37854" at bounding box center [240, 83] width 145 height 29
drag, startPoint x: 132, startPoint y: 267, endPoint x: 309, endPoint y: 256, distance: 177.3
click at [309, 256] on div "Submitted 1 Status colour #273444 hex #273444 Save Cancel Summaries Total order…" at bounding box center [788, 232] width 1598 height 214
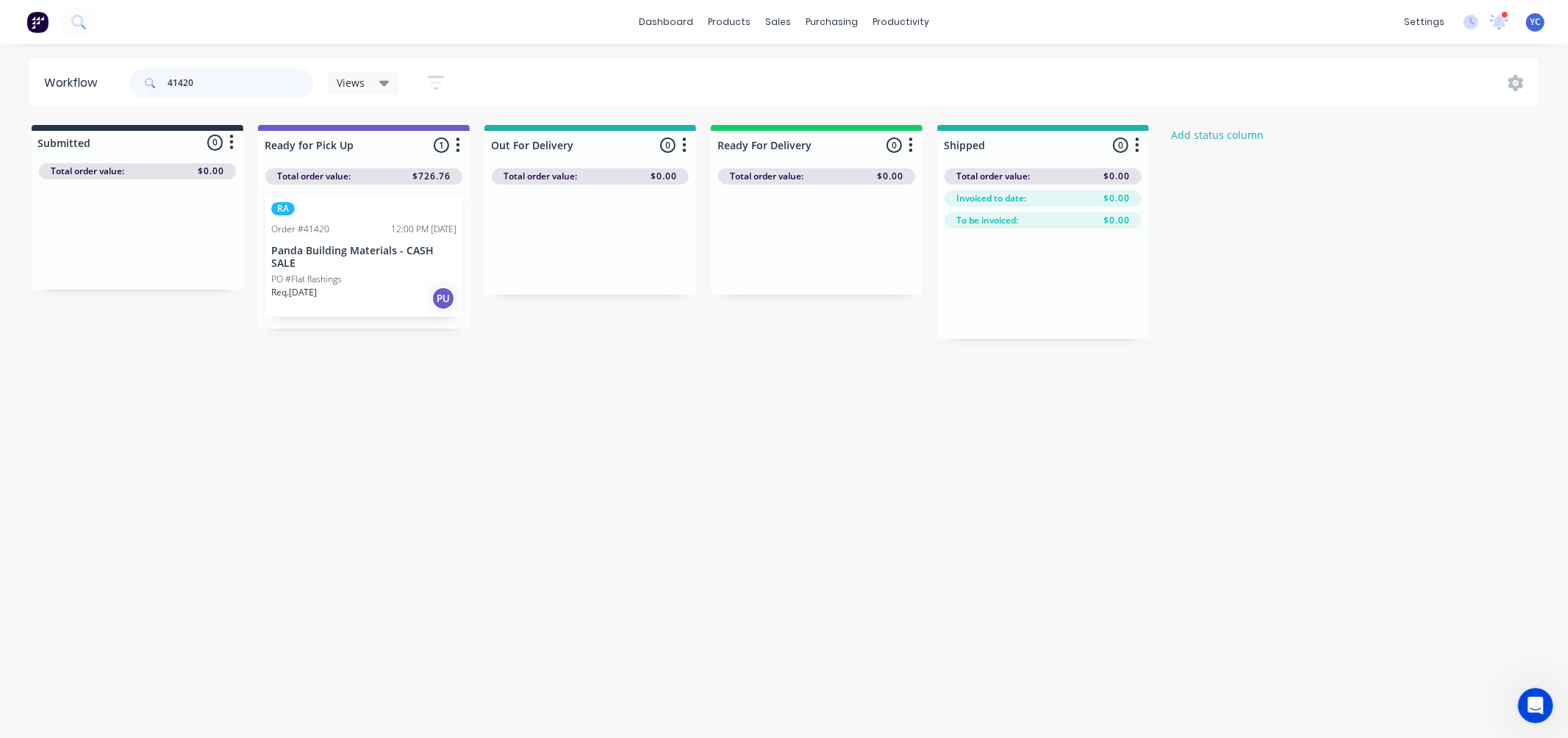
click at [217, 78] on input "41420" at bounding box center [240, 83] width 145 height 29
drag, startPoint x: 107, startPoint y: 243, endPoint x: 335, endPoint y: 249, distance: 228.1
click at [335, 249] on div "Submitted 1 Status colour #273444 hex #273444 Save Cancel Summaries Total order…" at bounding box center [788, 232] width 1598 height 214
click at [277, 83] on input "41359" at bounding box center [240, 83] width 145 height 29
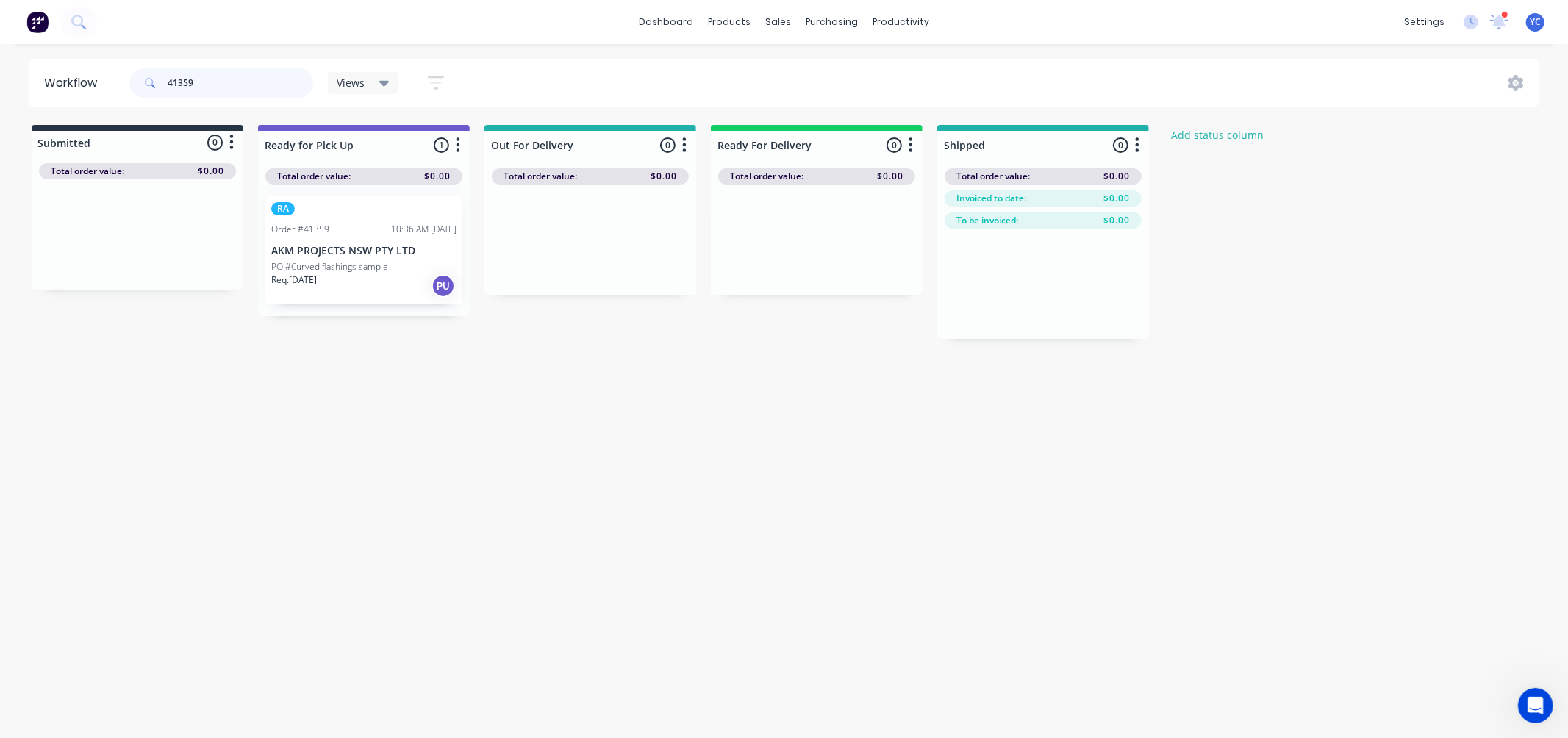
click at [277, 83] on input "41359" at bounding box center [240, 83] width 145 height 29
click at [361, 384] on div "Workflow 41359 Views Save new view None (Default) edit AL edit ALL edit BB & TH…" at bounding box center [784, 384] width 1568 height 650
click at [219, 73] on input "41359" at bounding box center [240, 83] width 145 height 29
type input "41286"
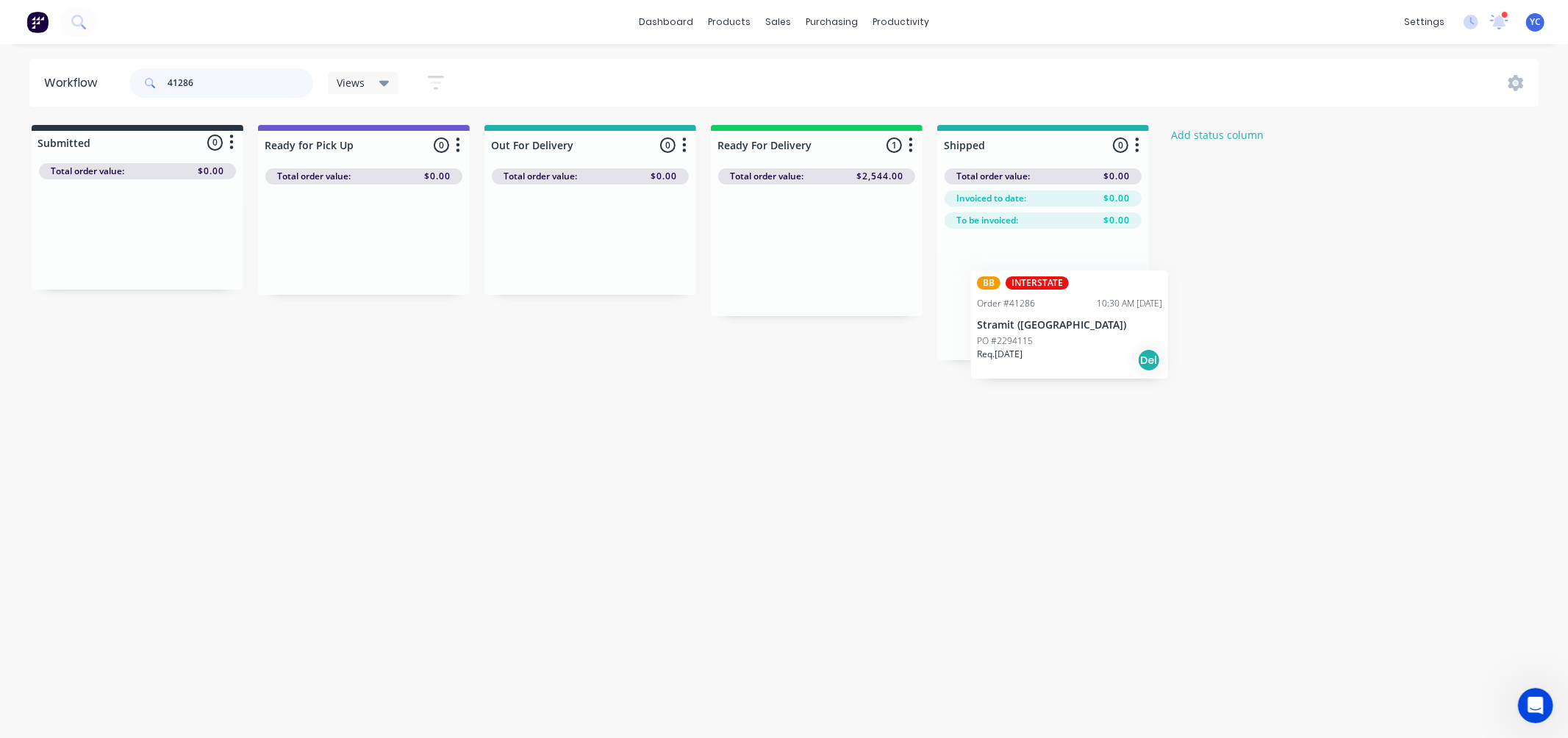
drag, startPoint x: 751, startPoint y: 253, endPoint x: 1010, endPoint y: 291, distance: 261.8
click at [1012, 327] on div "Submitted 0 Status colour #273444 hex #273444 Save Cancel Summaries Total order…" at bounding box center [788, 242] width 1598 height 235
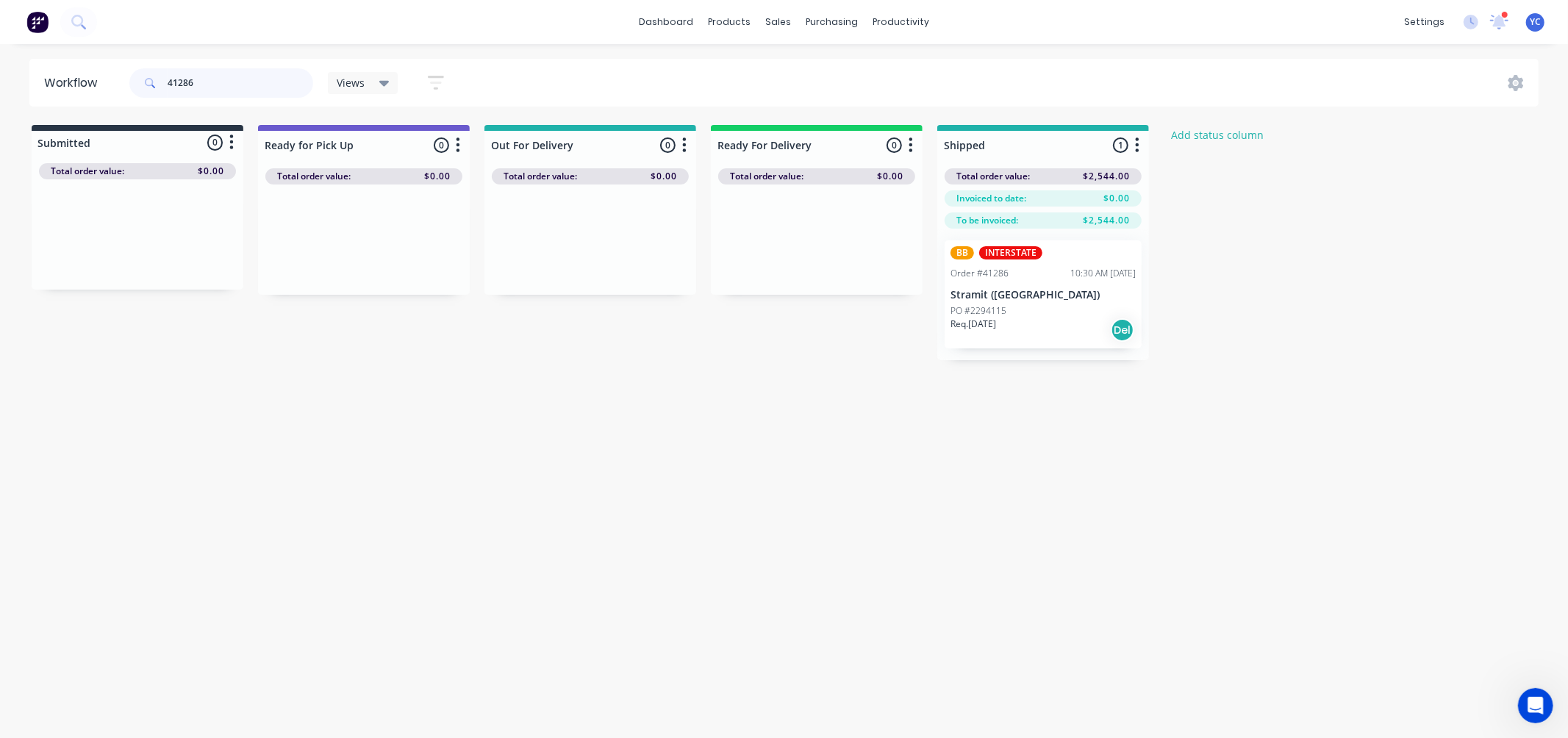
click at [236, 91] on input "41286" at bounding box center [240, 83] width 145 height 29
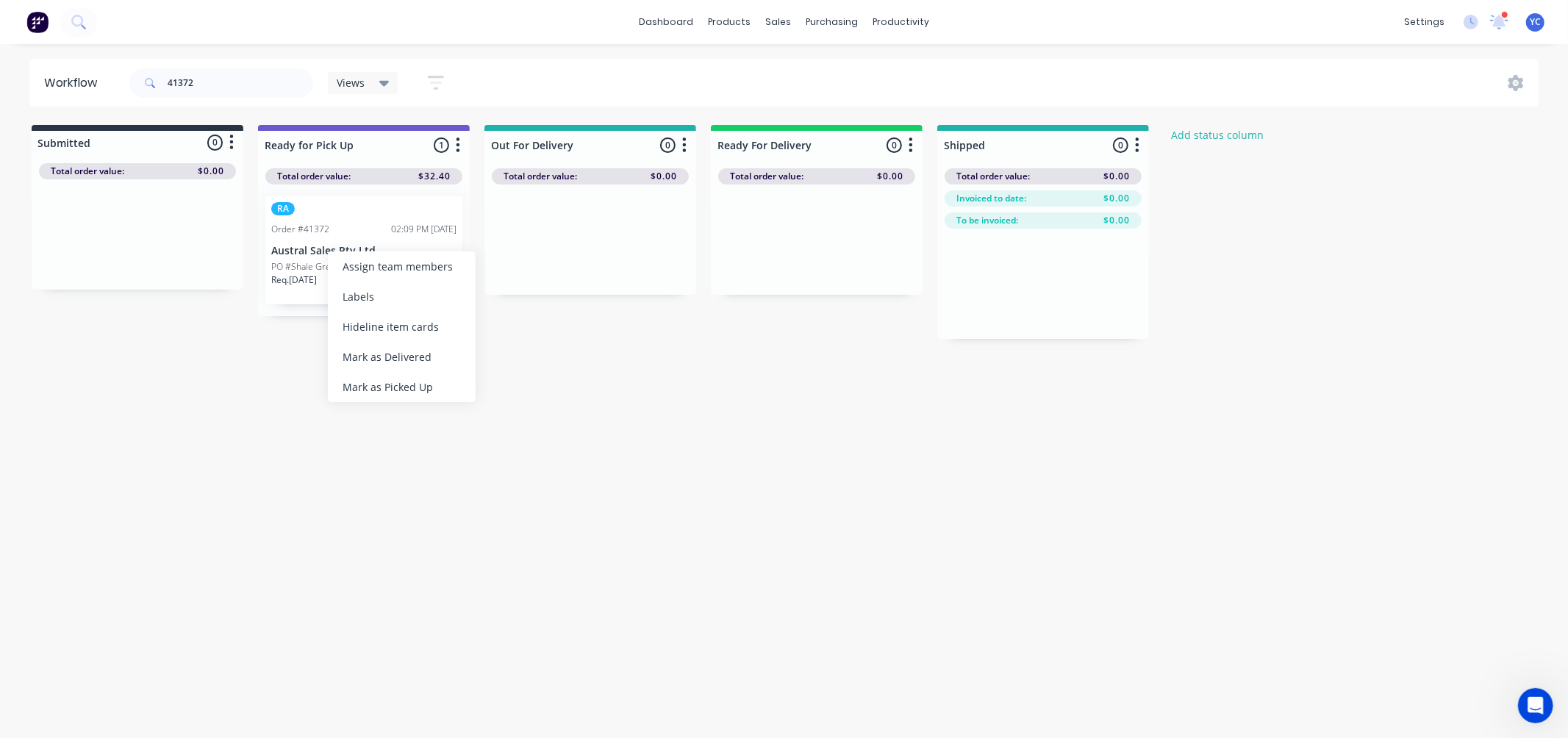
click at [135, 483] on div "Workflow 41372 Views Save new view None (Default) edit AL edit ALL edit BB & TH…" at bounding box center [784, 384] width 1568 height 650
click at [329, 262] on p "PO #Shale Grey" at bounding box center [303, 266] width 64 height 13
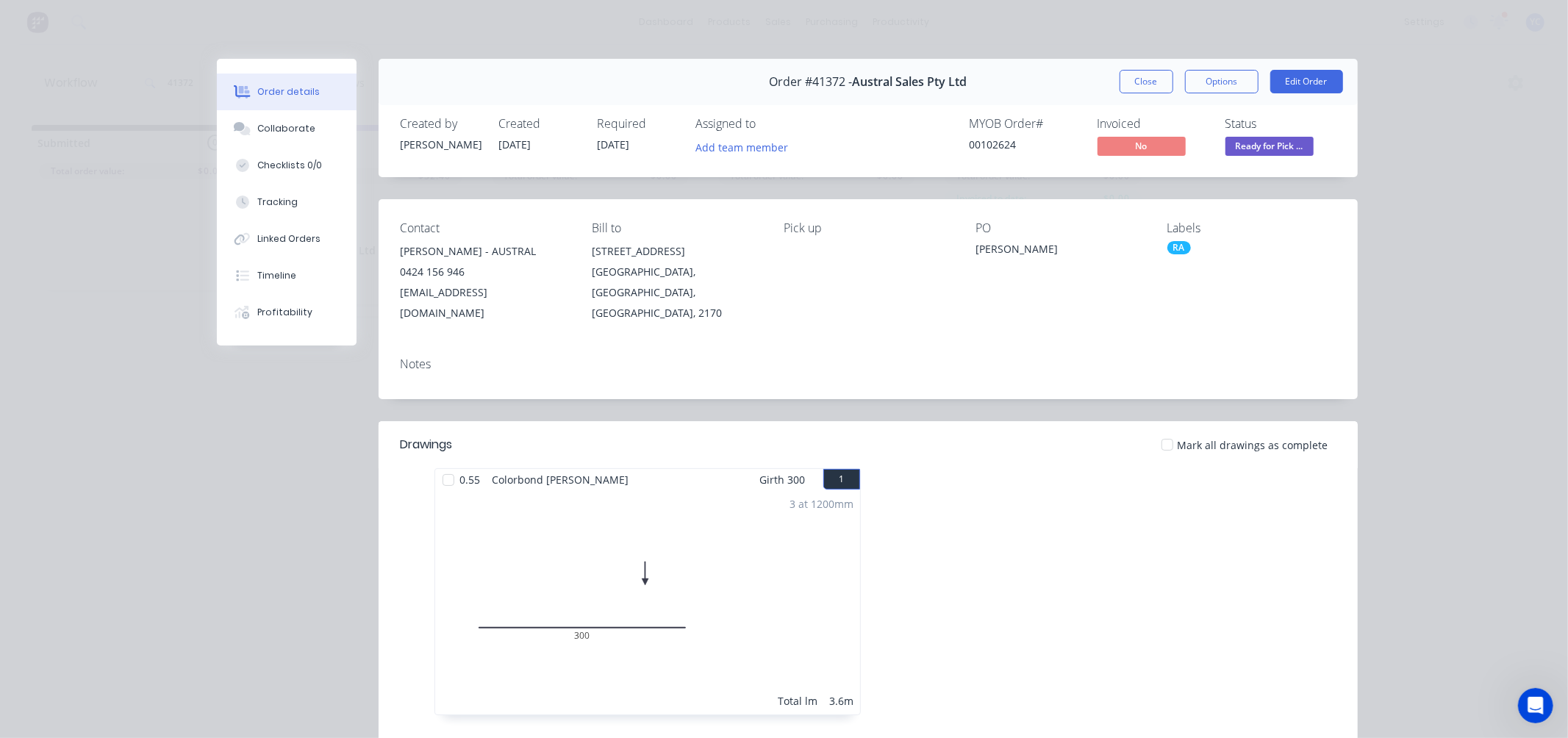
click at [885, 79] on span "Austral Sales Pty Ltd" at bounding box center [909, 82] width 114 height 14
click at [1128, 81] on button "Close" at bounding box center [1146, 81] width 53 height 23
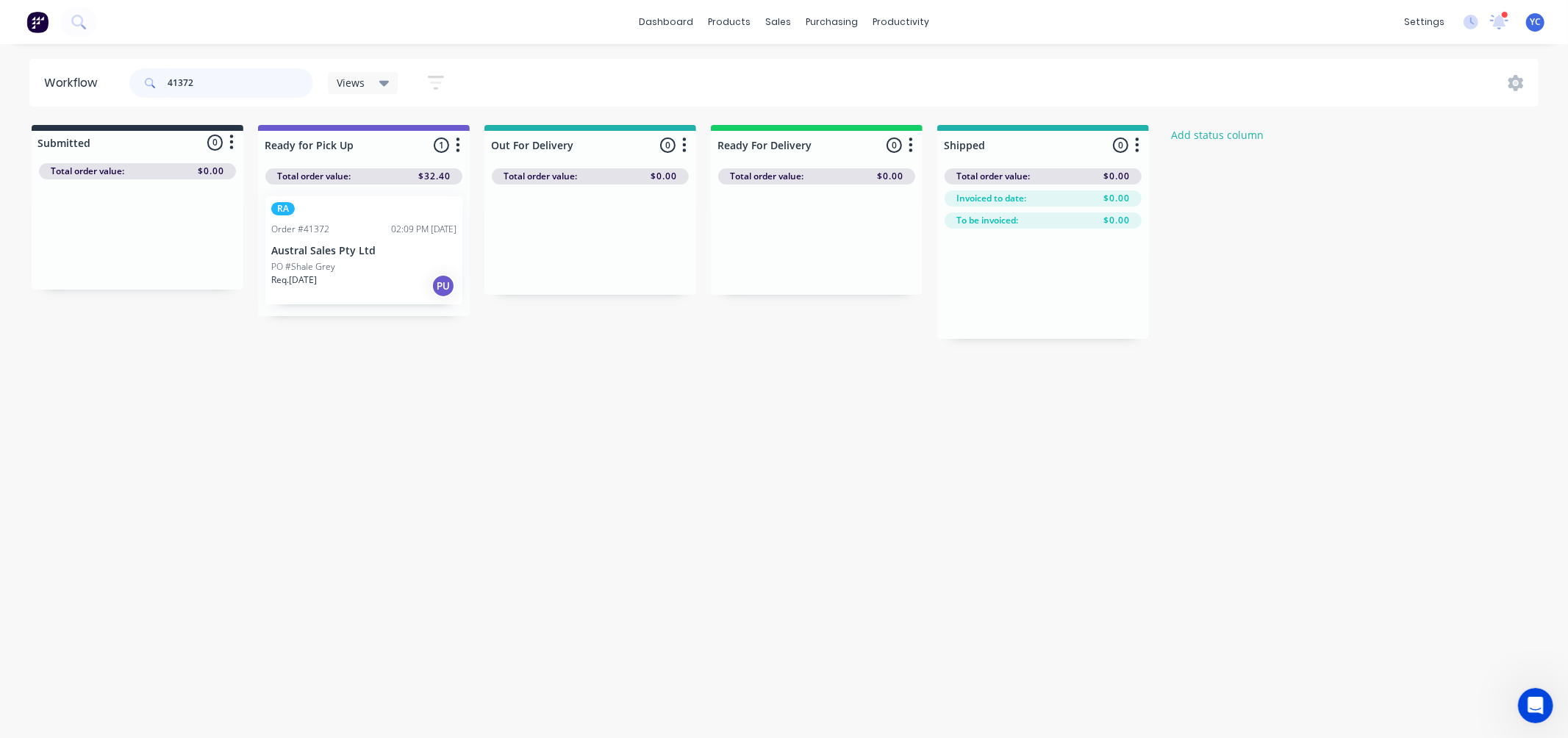
click at [266, 81] on input "41372" at bounding box center [240, 83] width 145 height 29
type input "a"
type input "austral"
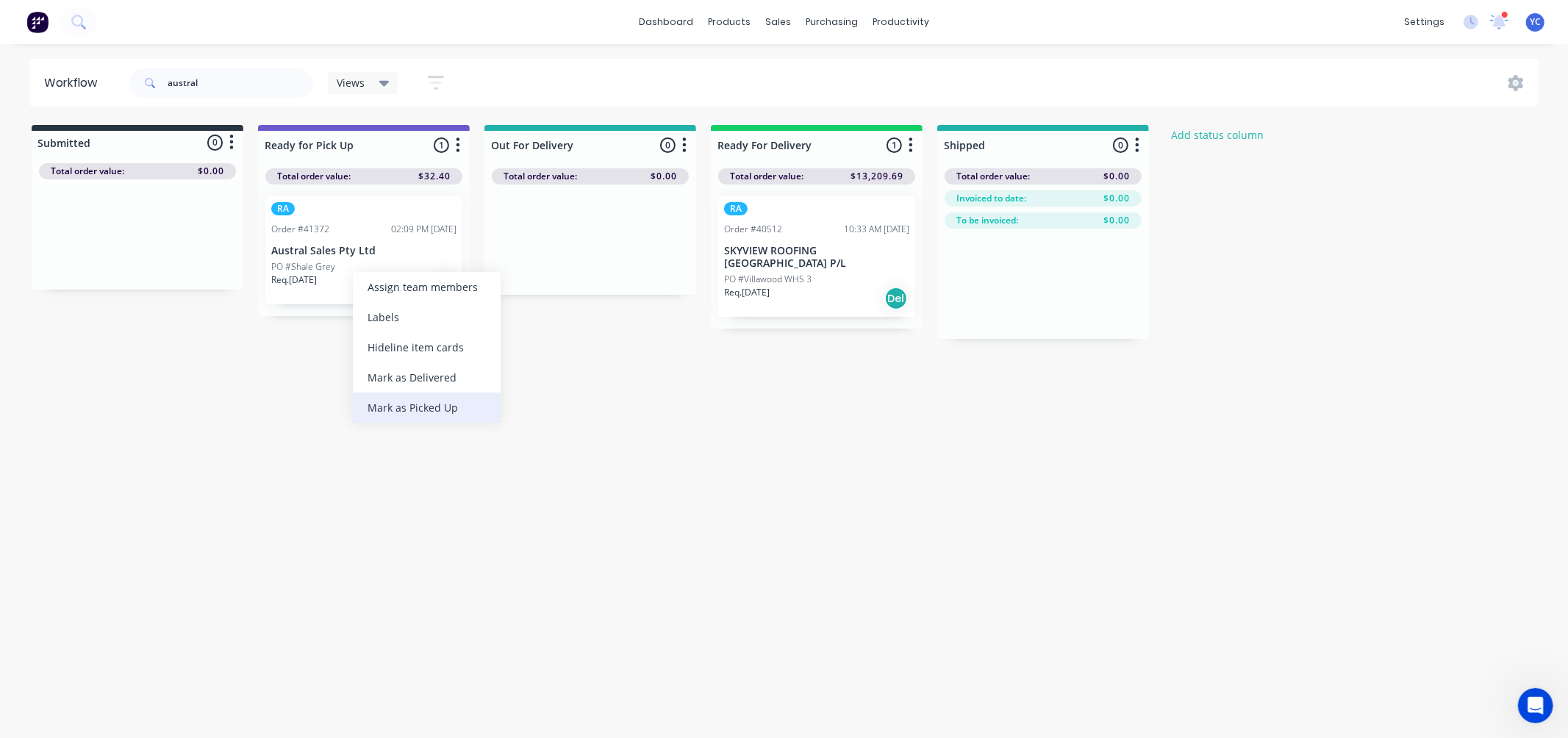
click at [446, 406] on div "Mark as Picked Up" at bounding box center [427, 407] width 148 height 30
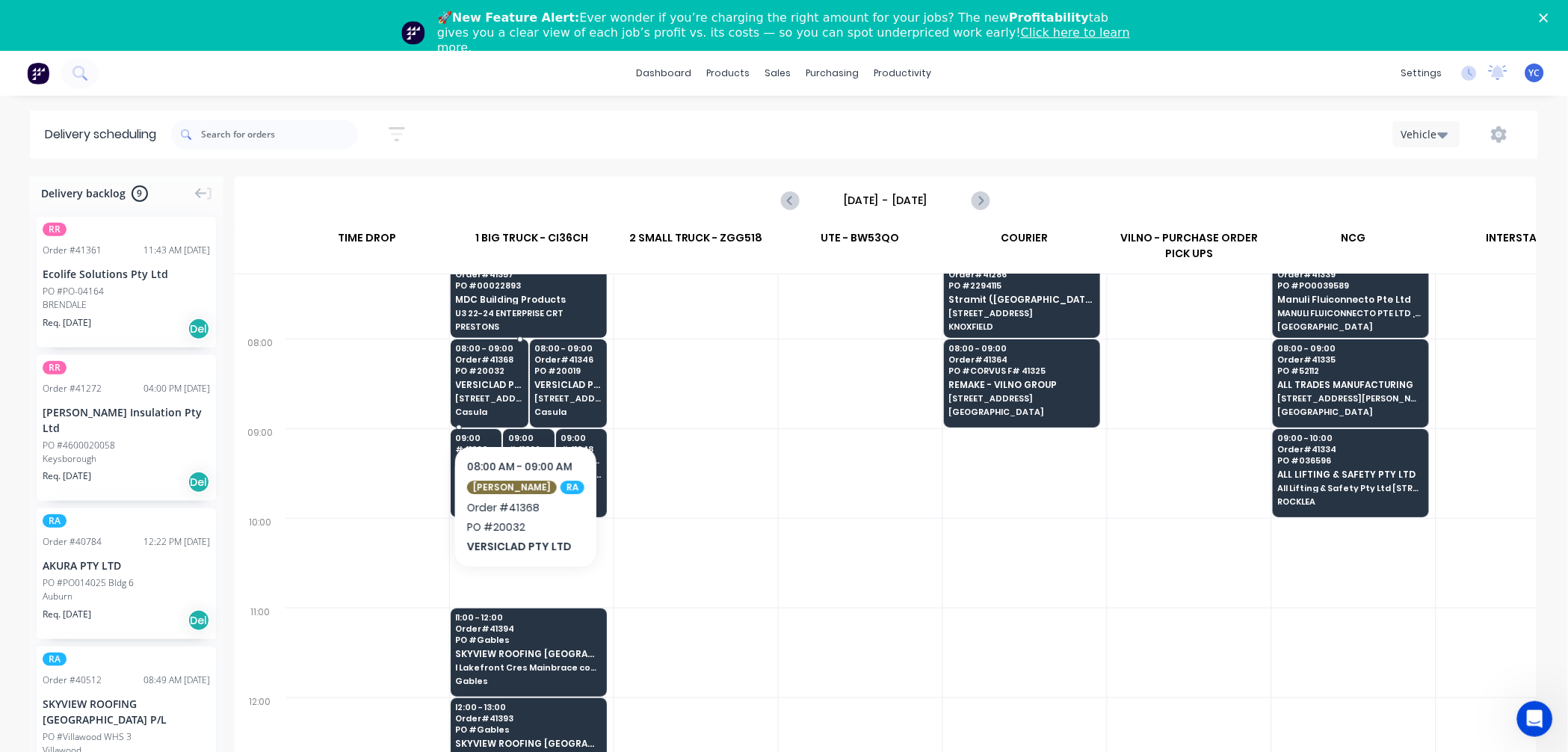
scroll to position [83, 1]
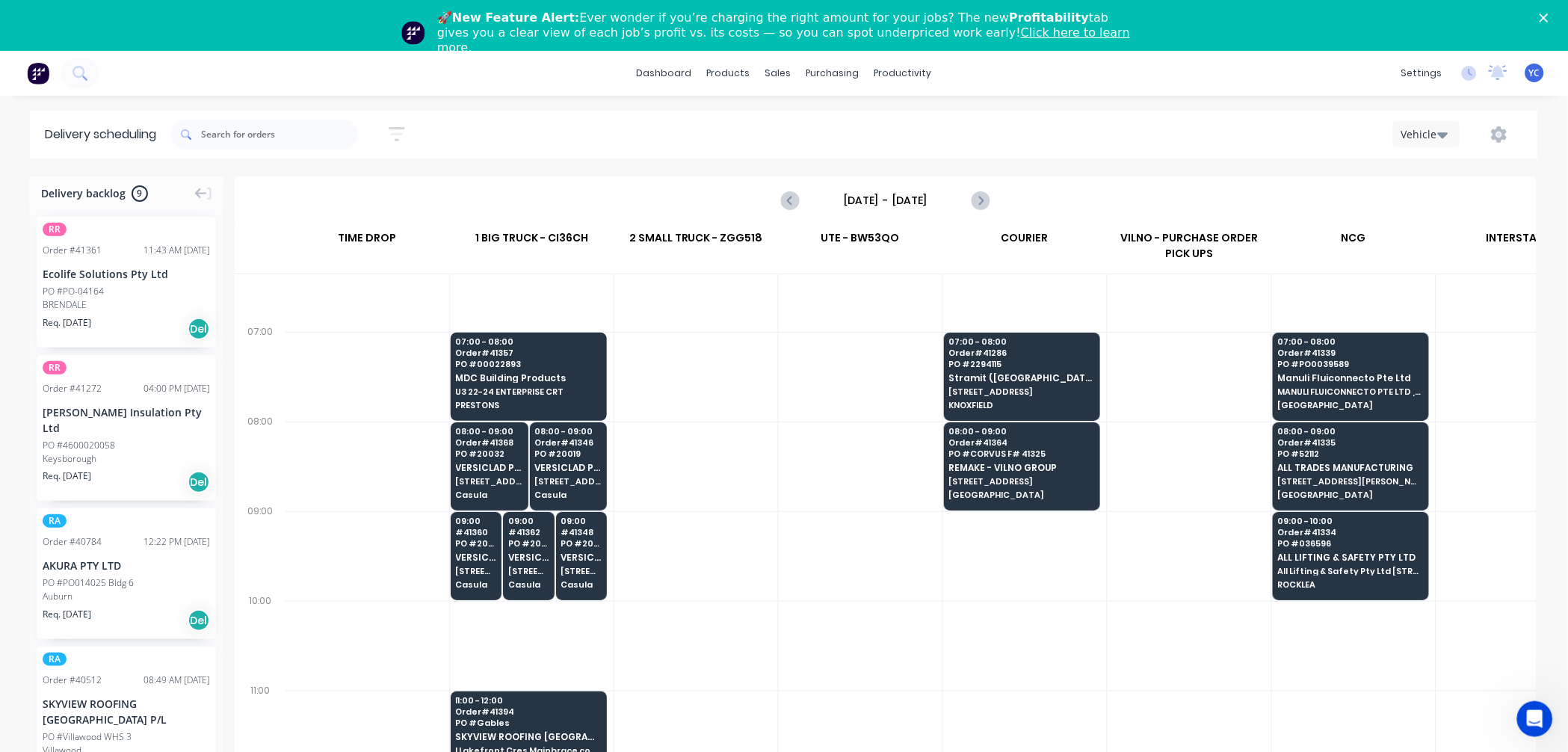
click at [696, 533] on div at bounding box center [696, 556] width 164 height 90
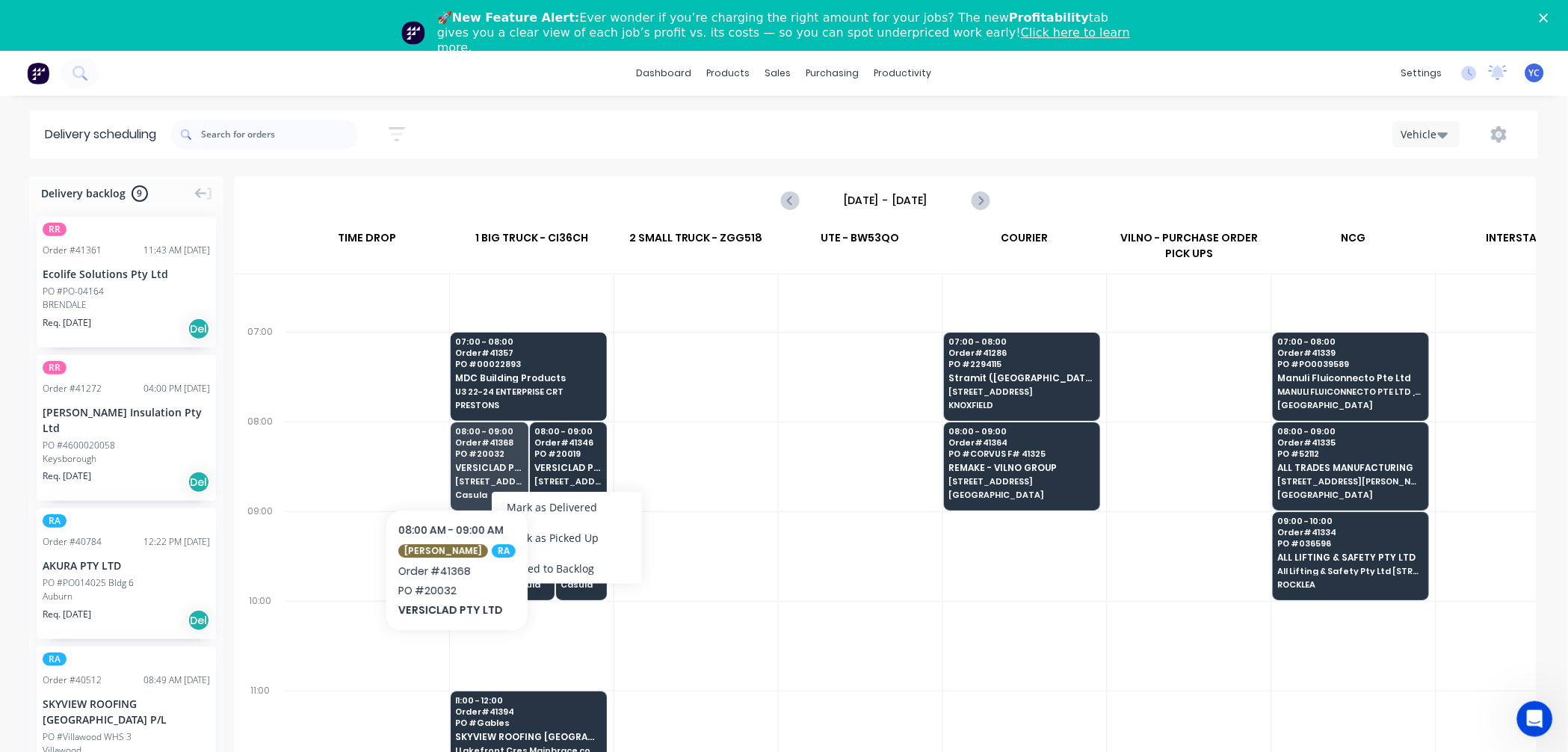
click at [385, 458] on div at bounding box center [367, 467] width 164 height 90
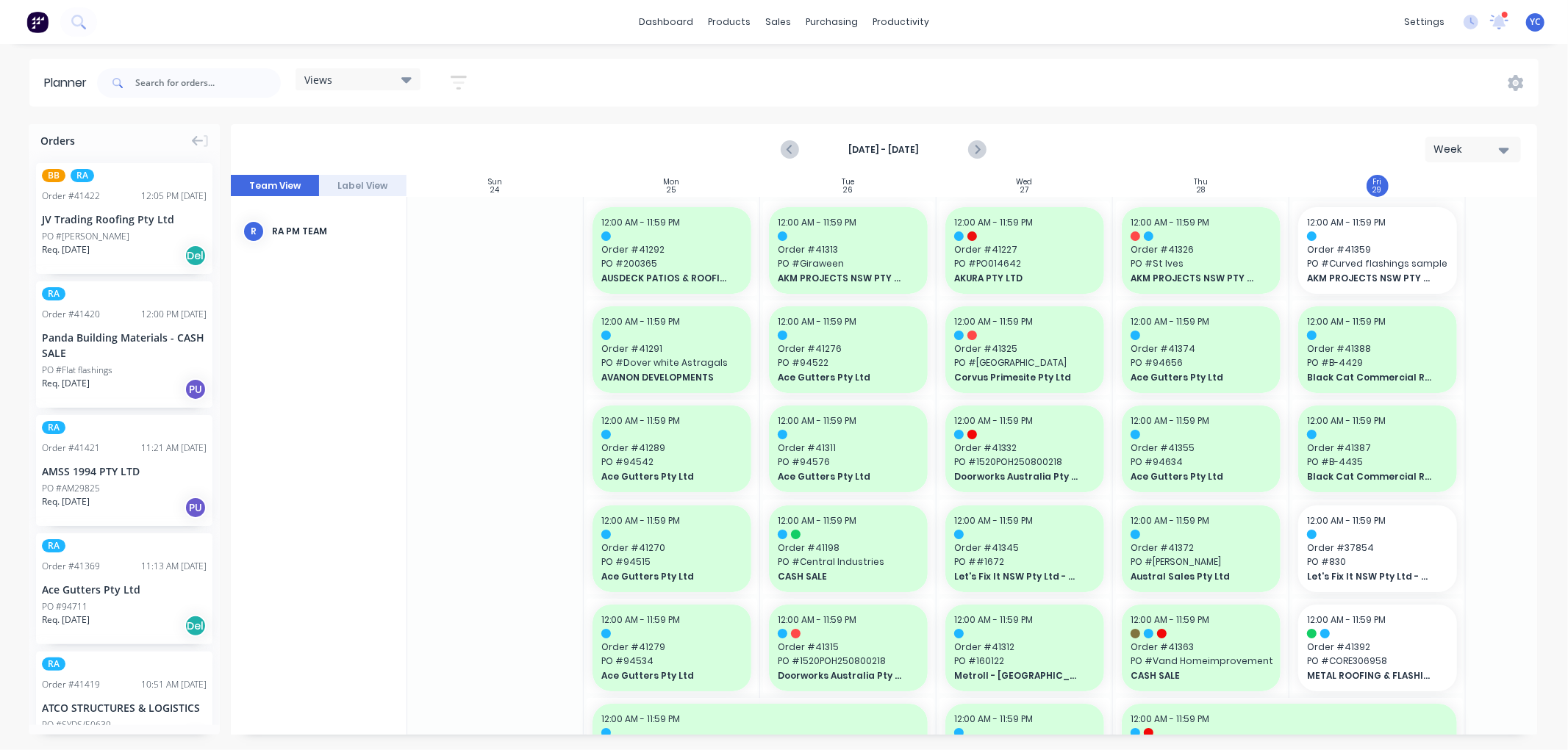
scroll to position [0, 111]
